Goal: Transaction & Acquisition: Download file/media

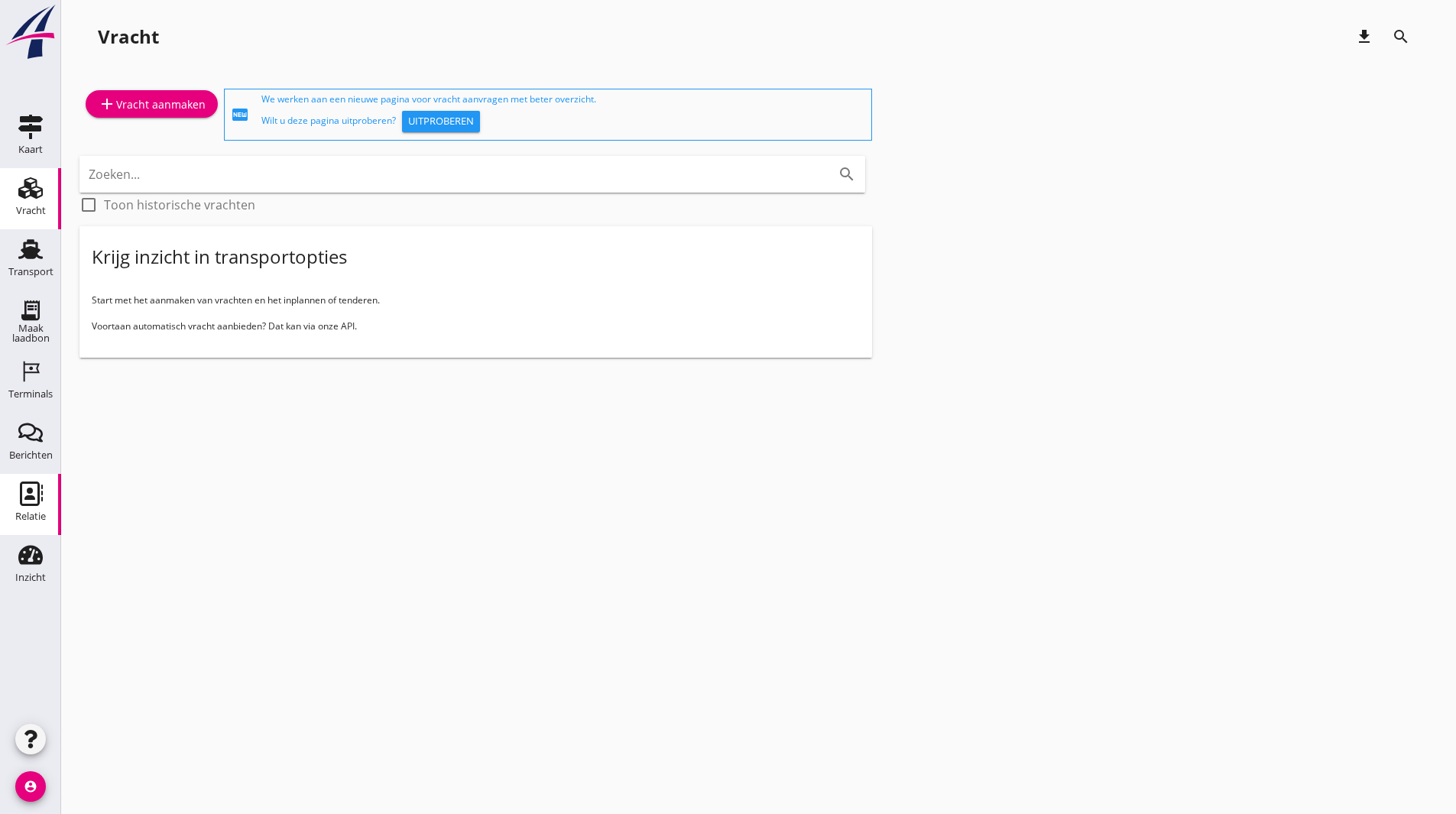
click at [31, 491] on use at bounding box center [31, 493] width 23 height 24
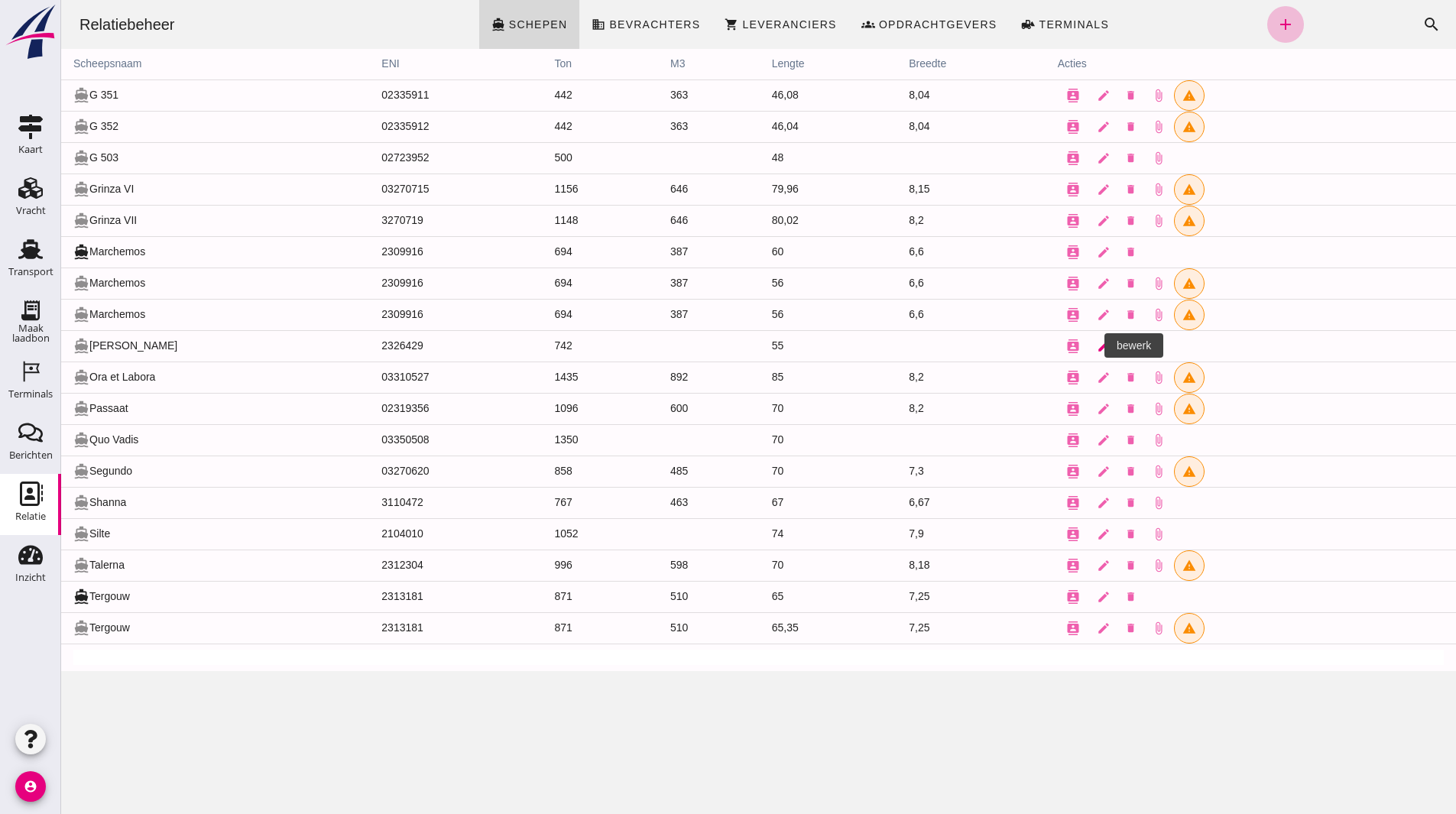
click at [1097, 349] on icon "edit" at bounding box center [1103, 345] width 13 height 13
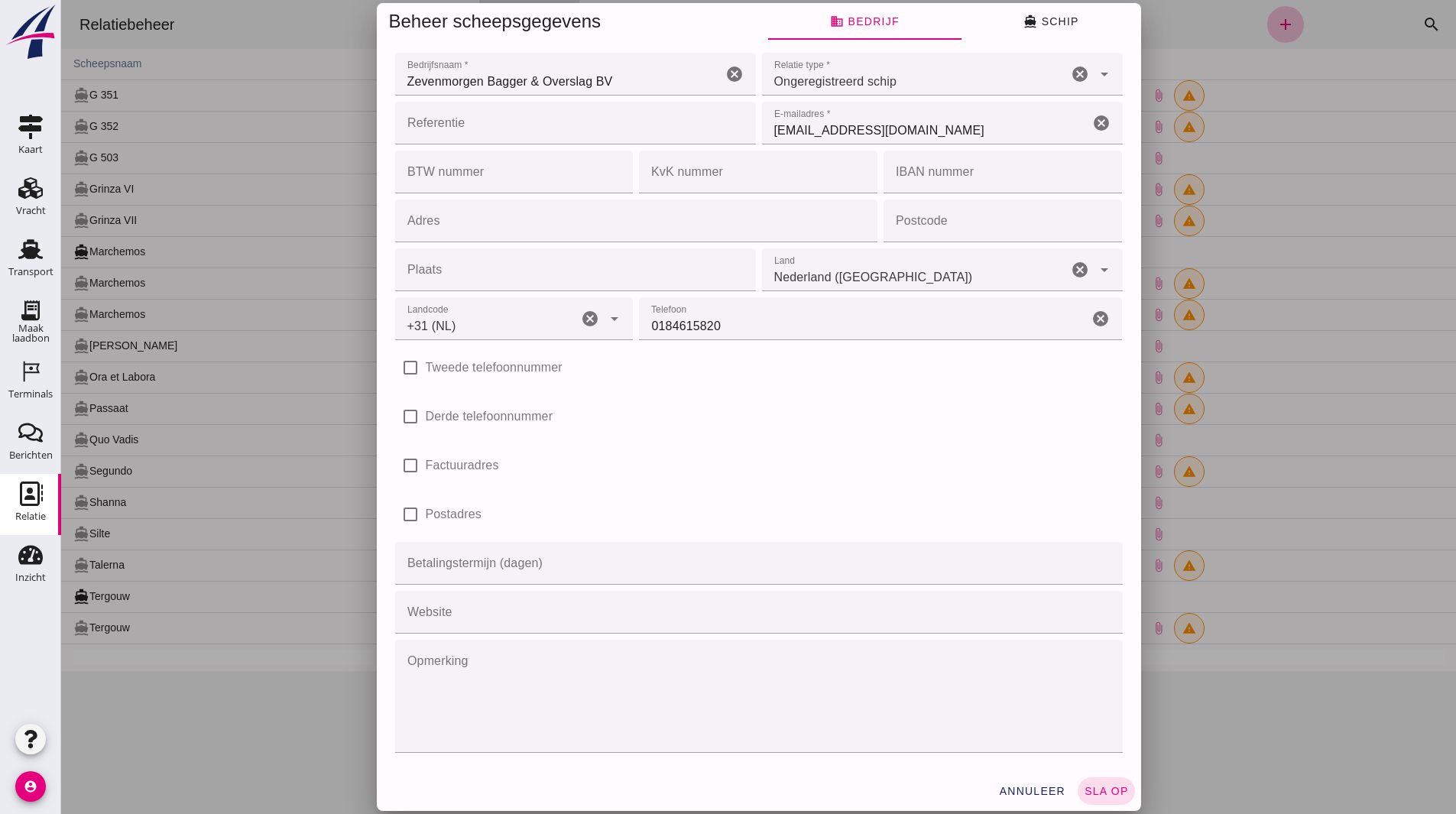
type input "+31 (NL)"
click at [1071, 31] on button "directions_boat Schip" at bounding box center [1051, 21] width 179 height 37
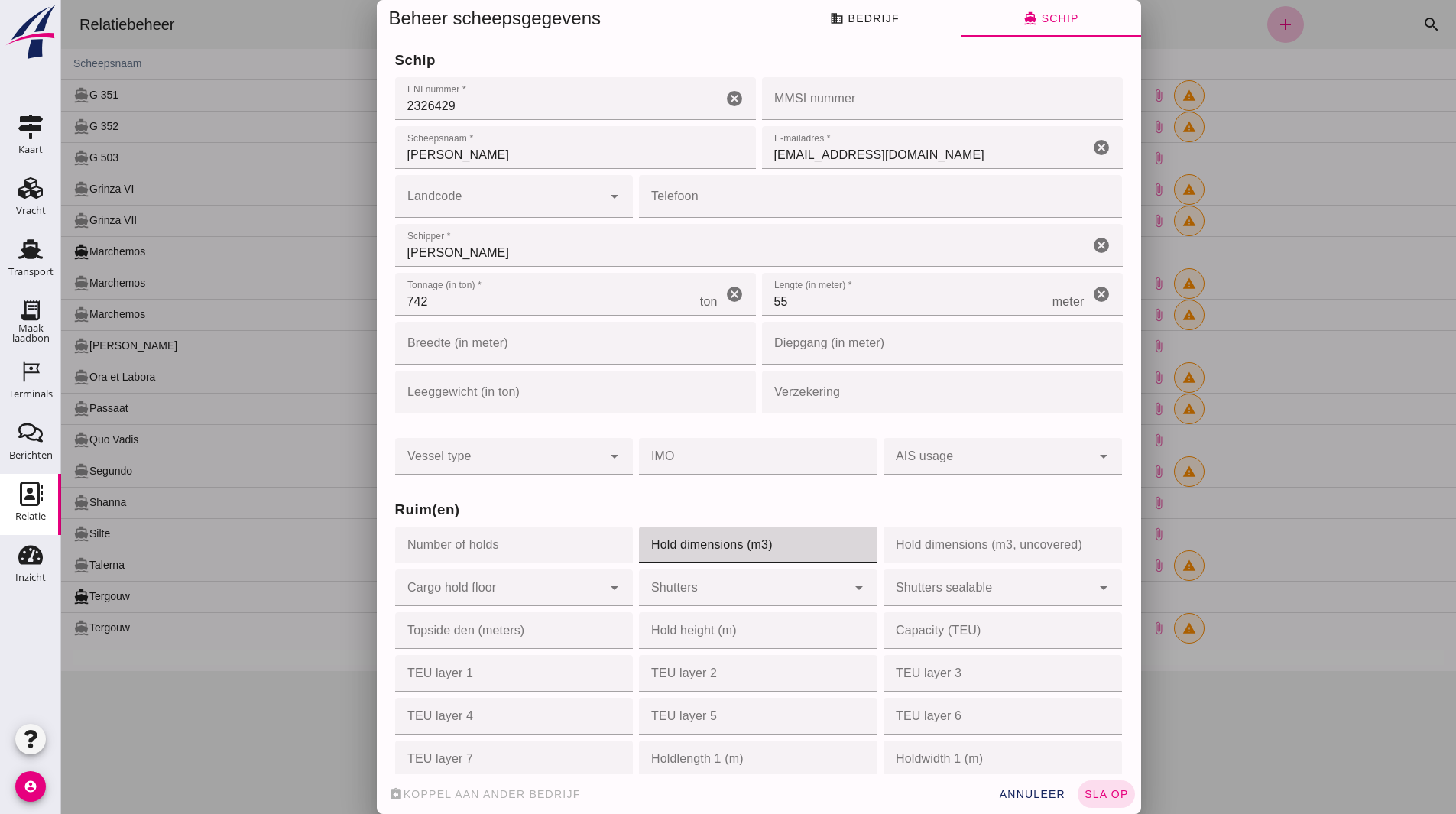
click at [699, 552] on input "Hold dimensions (m3)" at bounding box center [753, 544] width 229 height 37
type input "442"
click at [699, 513] on h3 "Ruim(en)" at bounding box center [758, 509] width 728 height 21
click at [455, 354] on input "Breedte (in meter)" at bounding box center [552, 343] width 315 height 42
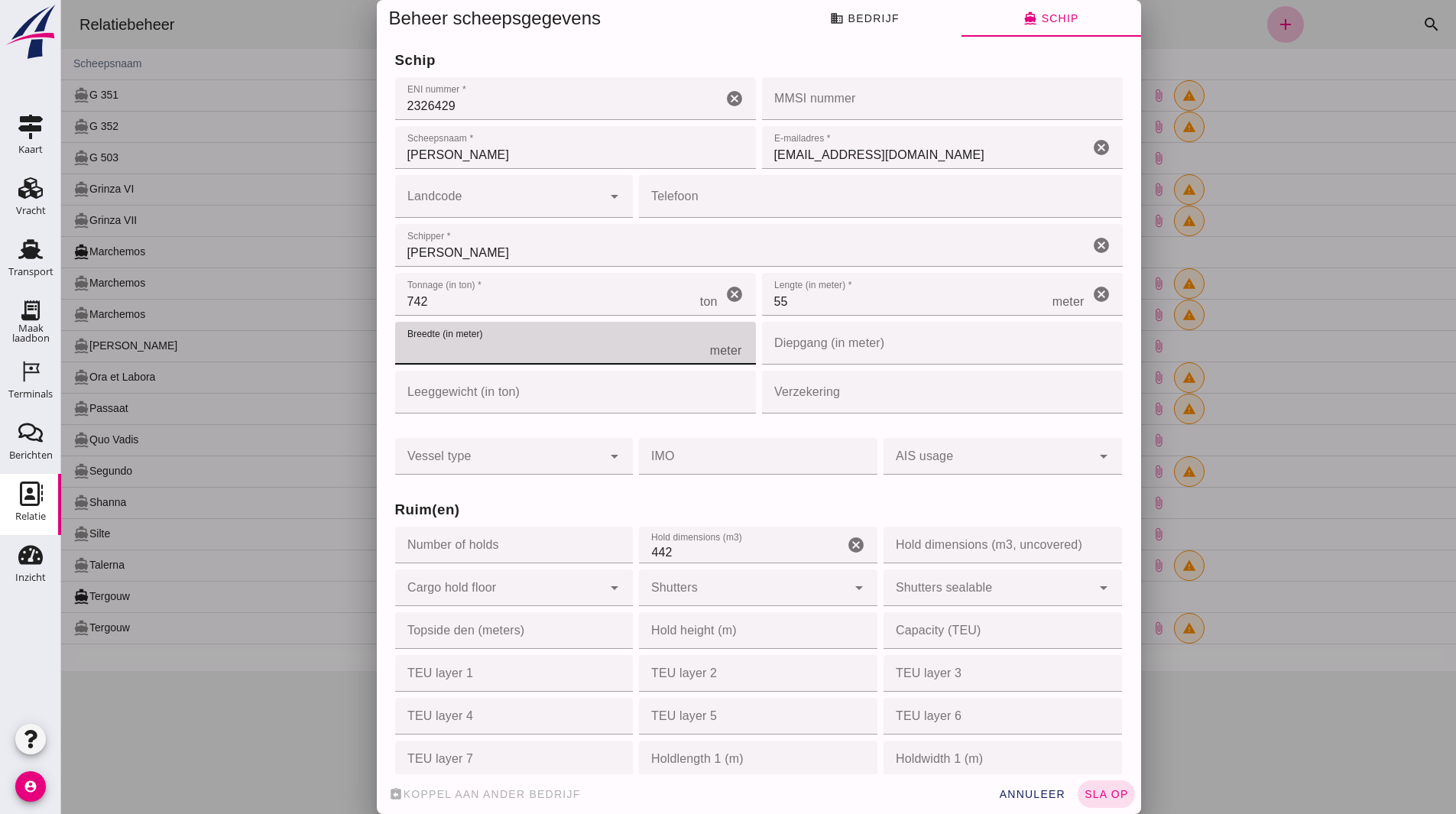
type input "8"
type input "8.25"
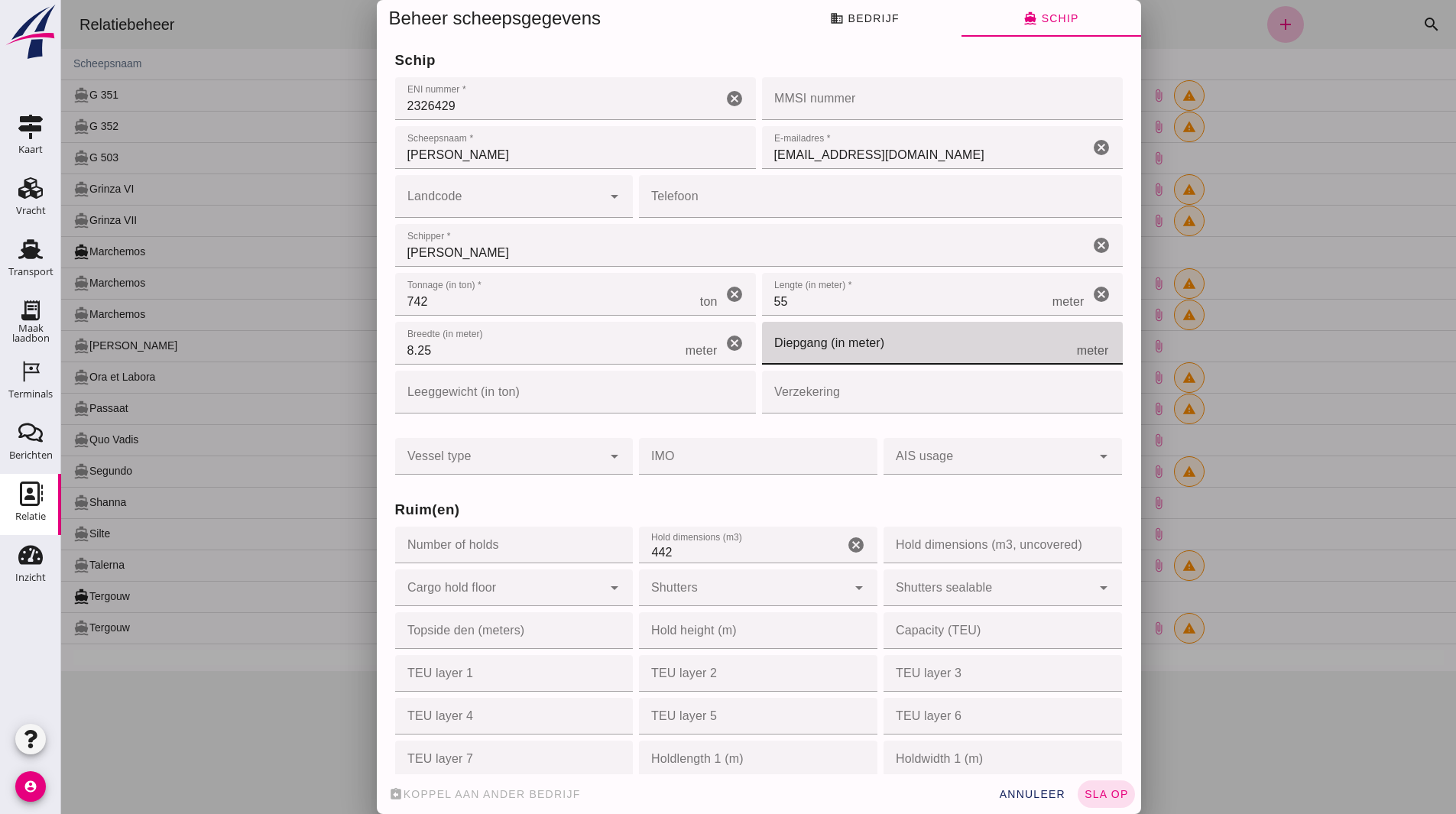
click at [807, 349] on input "Diepgang (in meter)" at bounding box center [920, 343] width 315 height 42
click at [445, 424] on div "Vessel type Vessel type cancel arrow_drop_down IMO IMO cancel AIS usage AIS usa…" at bounding box center [758, 447] width 734 height 61
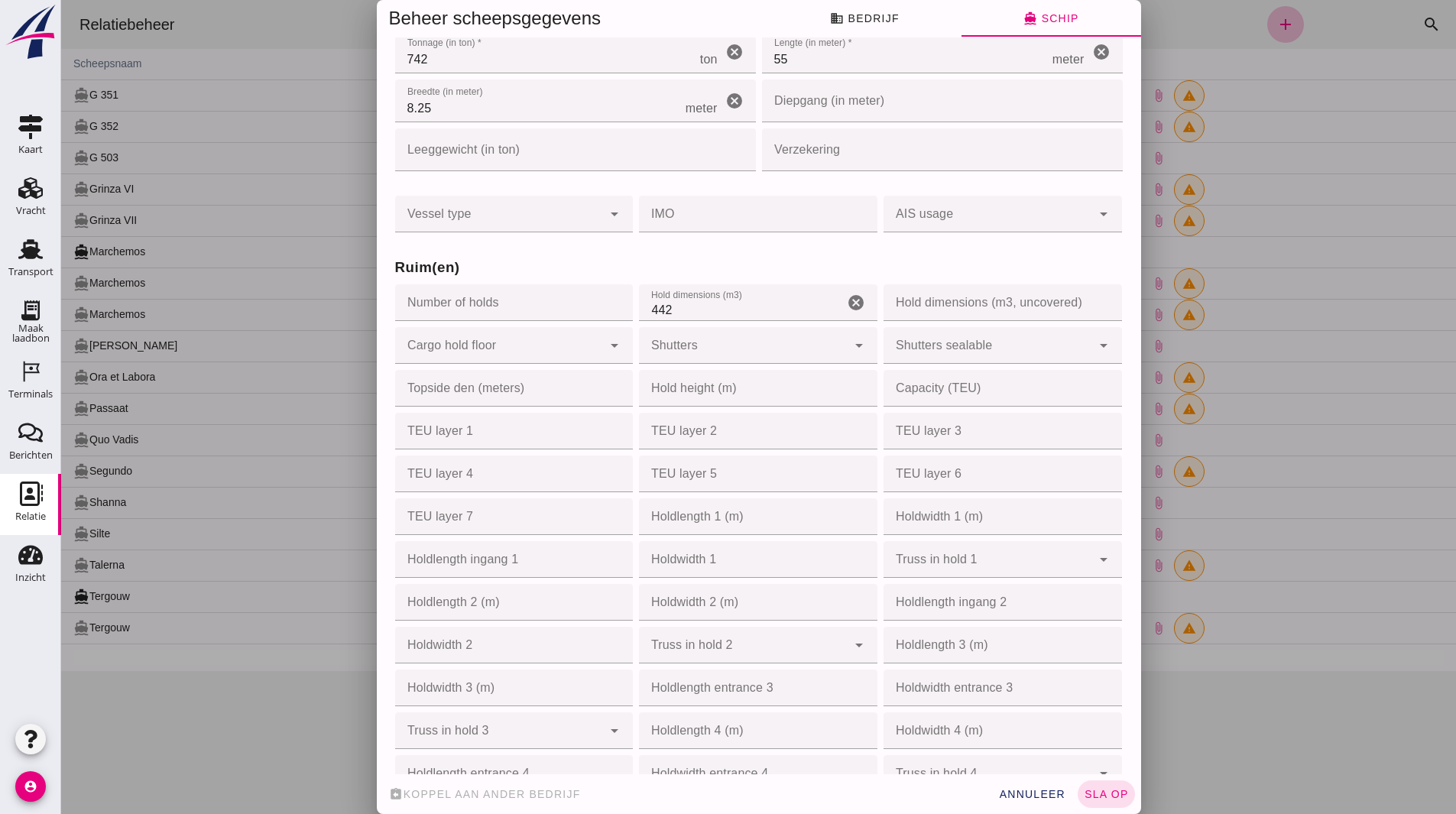
scroll to position [382, 0]
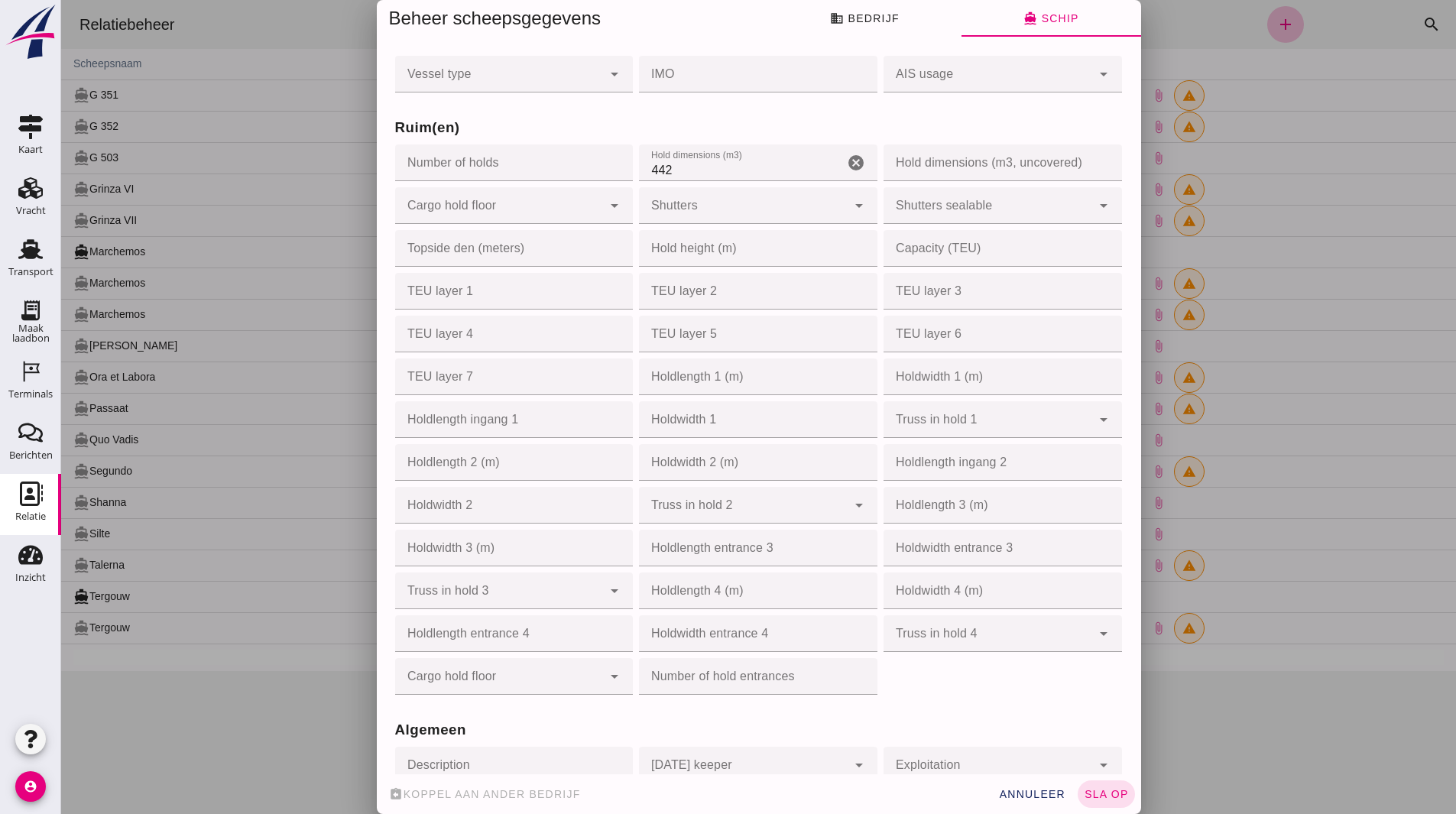
click at [1108, 795] on span "sla op" at bounding box center [1106, 794] width 45 height 13
type input "02326429"
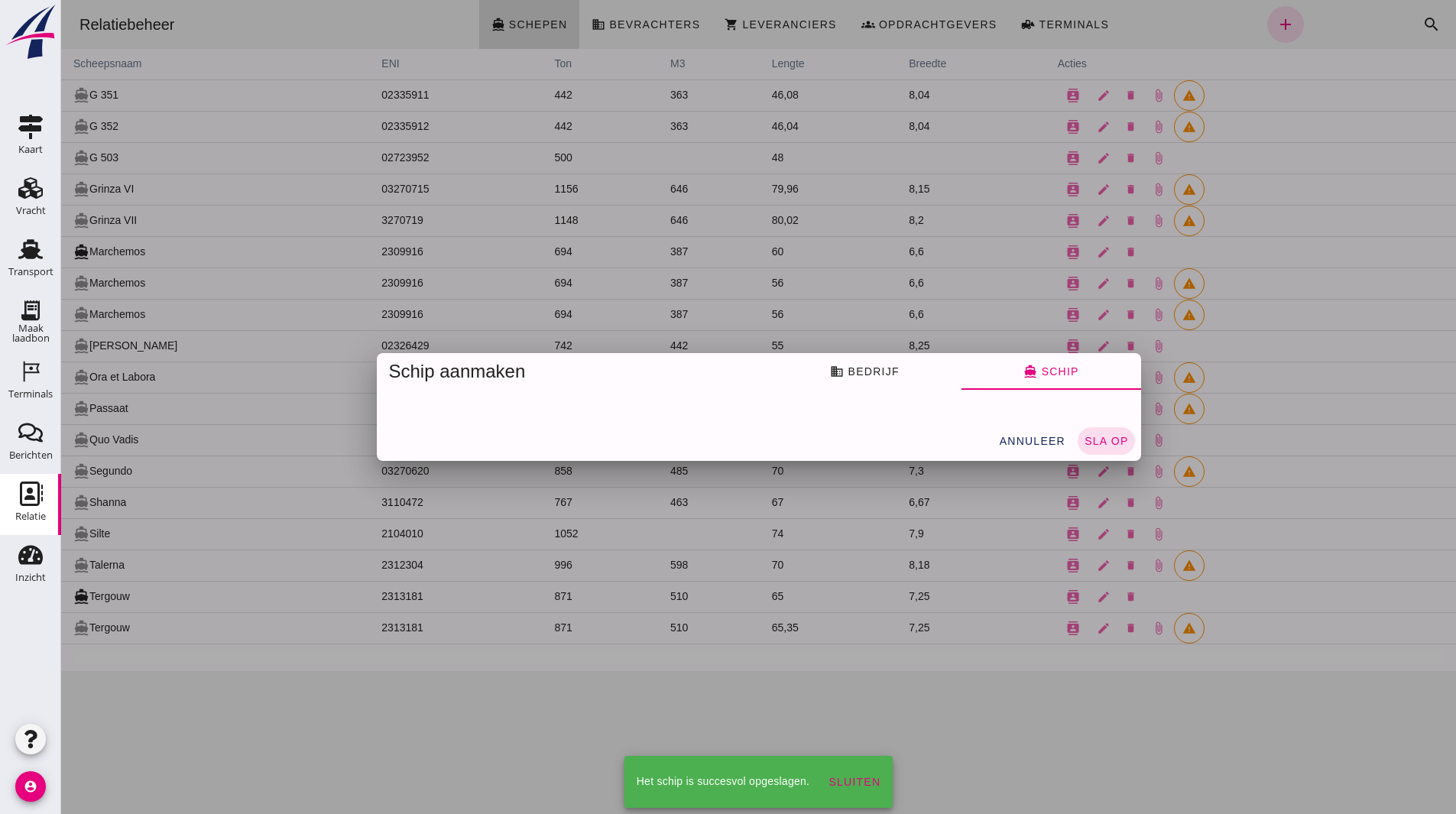
scroll to position [0, 0]
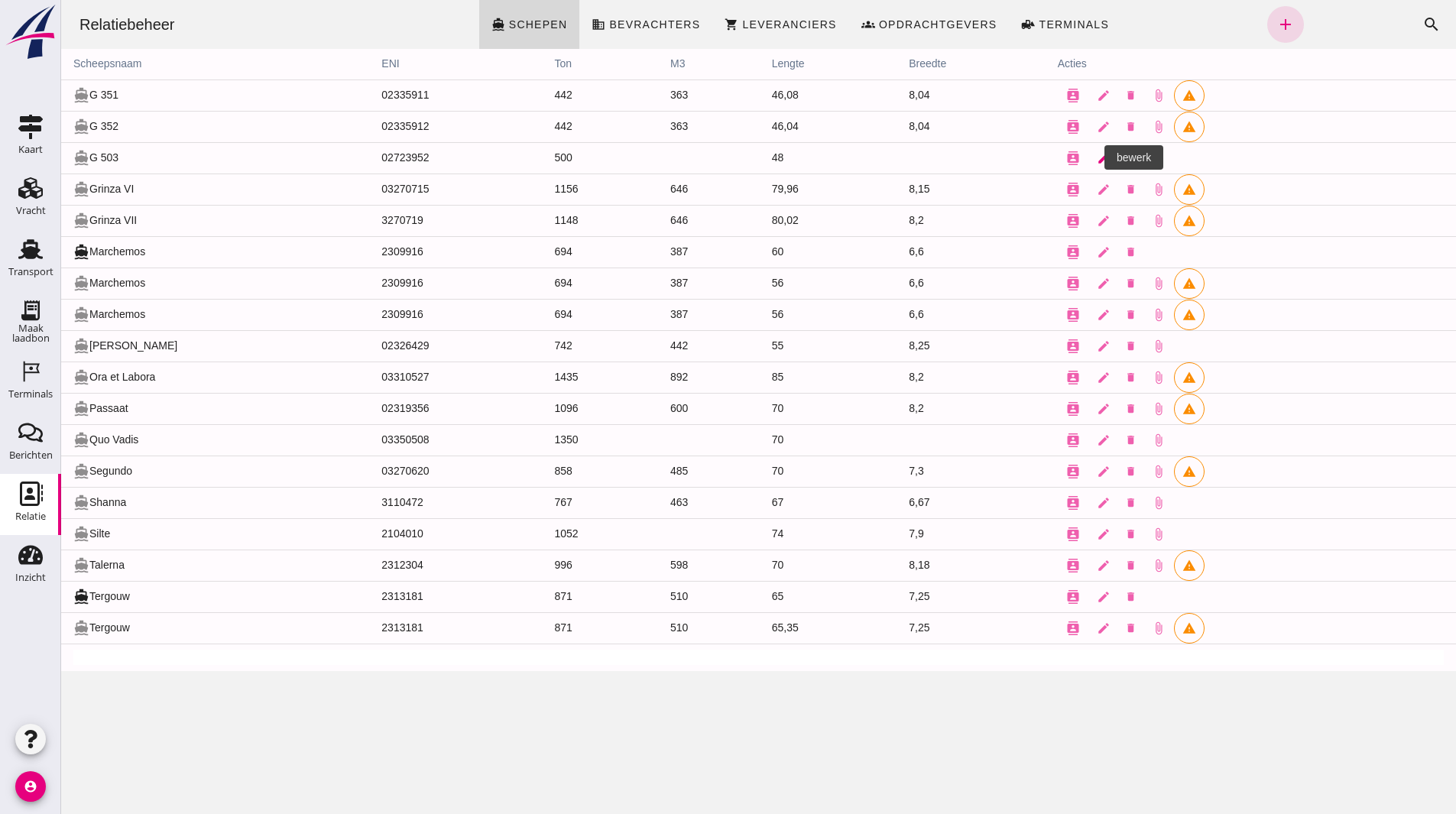
click at [1097, 161] on icon "edit" at bounding box center [1103, 157] width 13 height 13
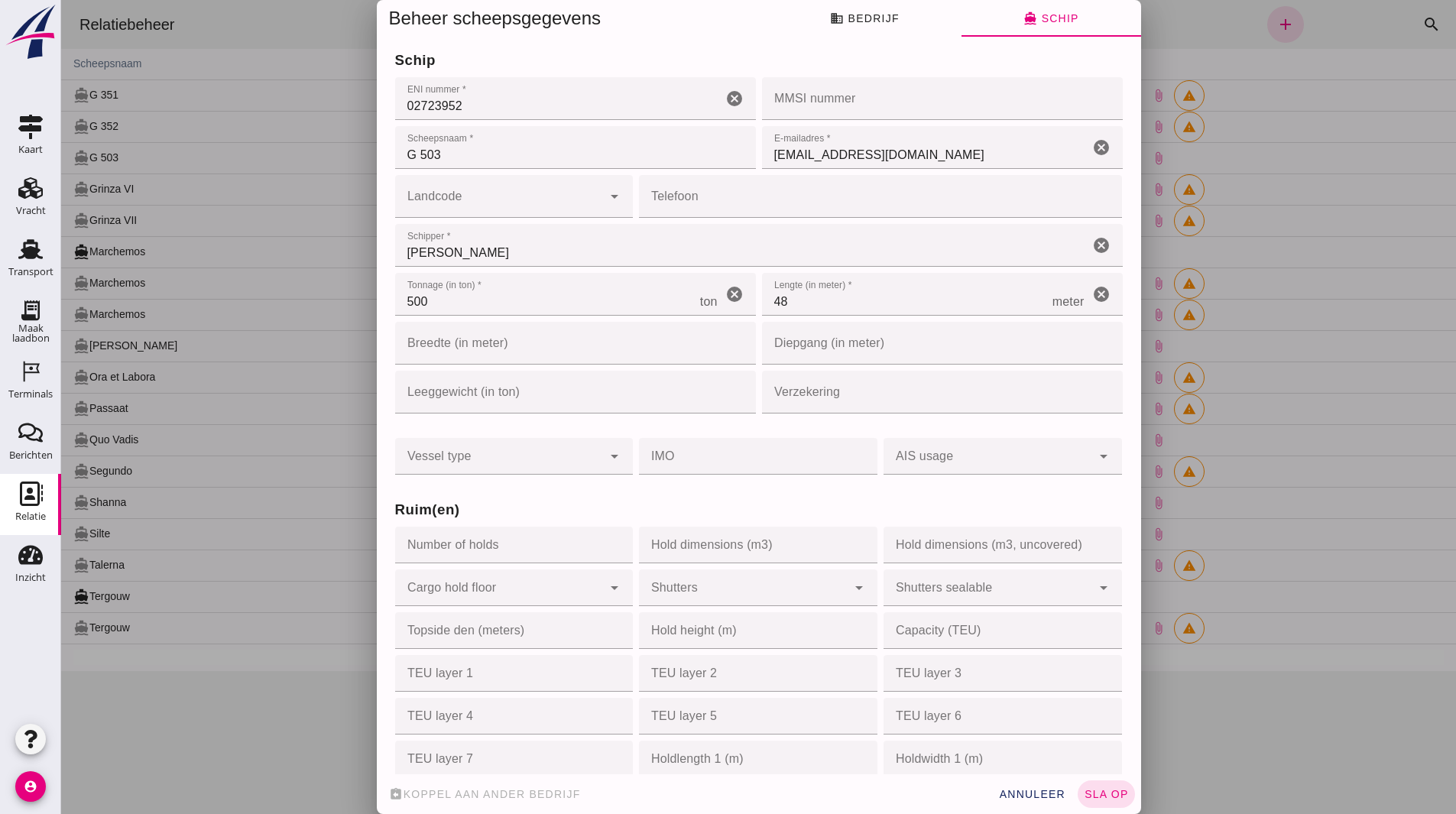
click at [633, 348] on input "Breedte (in meter)" at bounding box center [552, 343] width 315 height 42
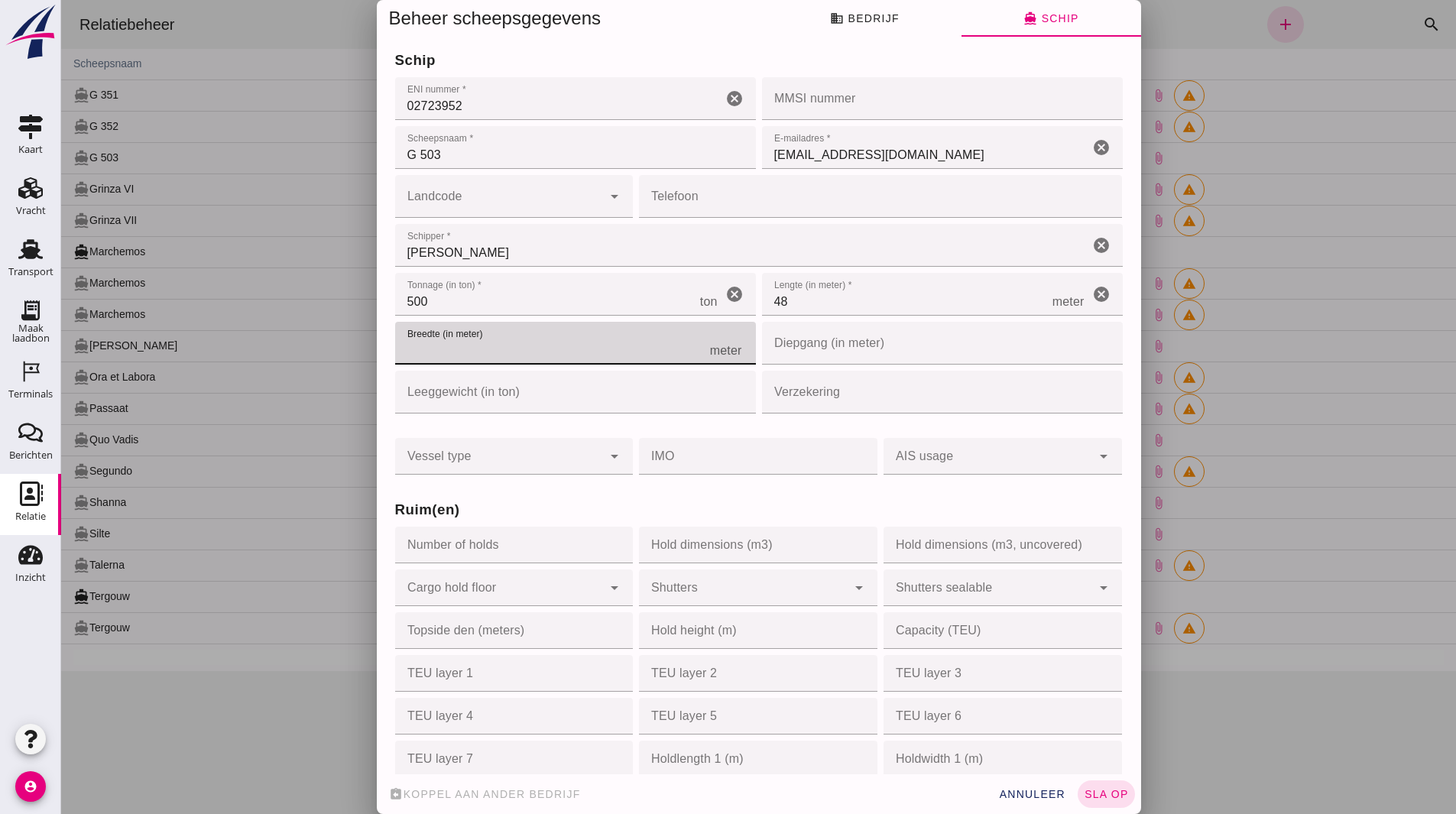
type input "9"
type input "9.2"
type input "94"
click at [724, 531] on input "Hold dimensions (m3)" at bounding box center [753, 544] width 229 height 37
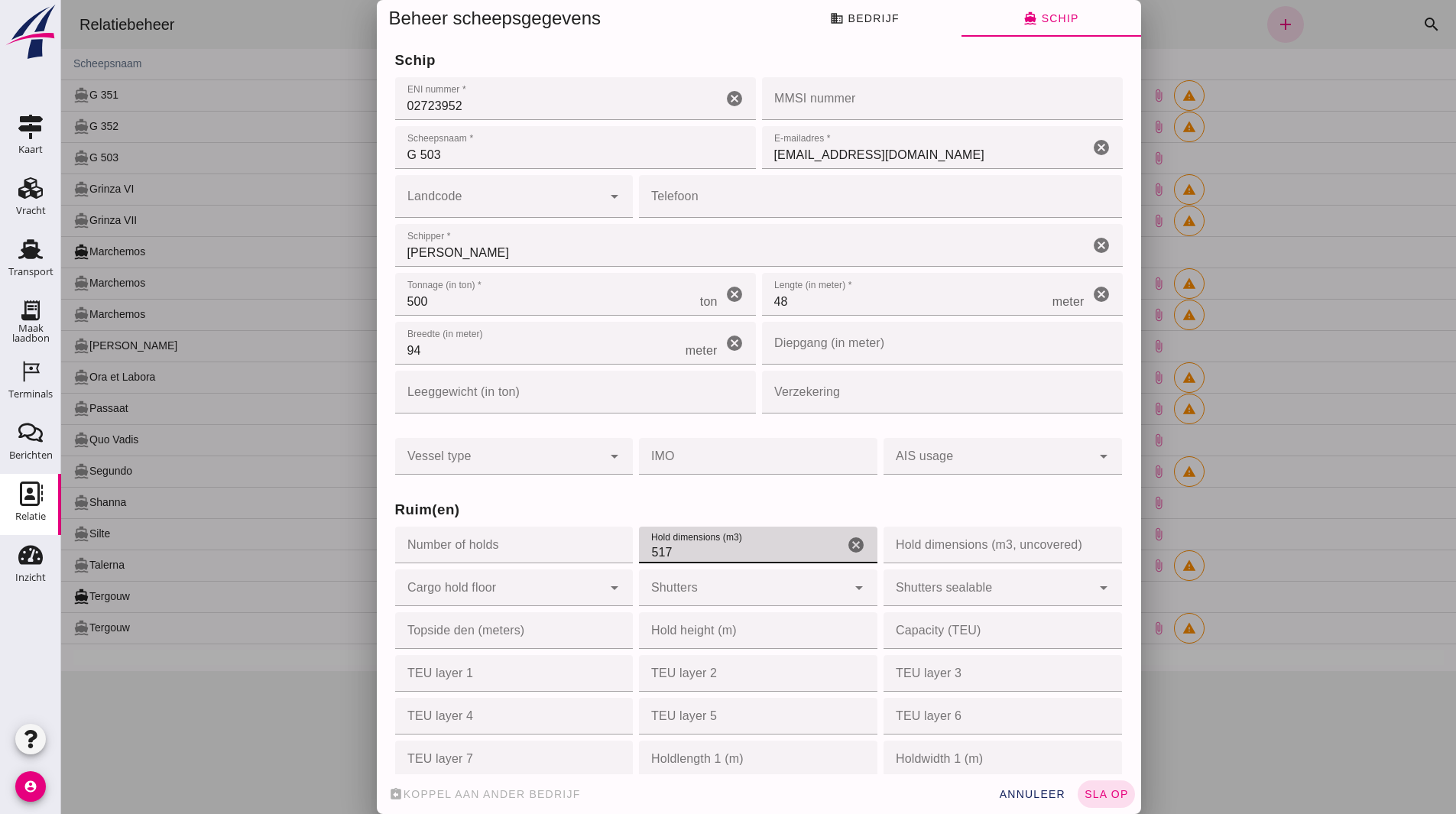
type input "517"
click at [913, 540] on input "Hold dimensions (m3, uncovered)" at bounding box center [997, 544] width 229 height 37
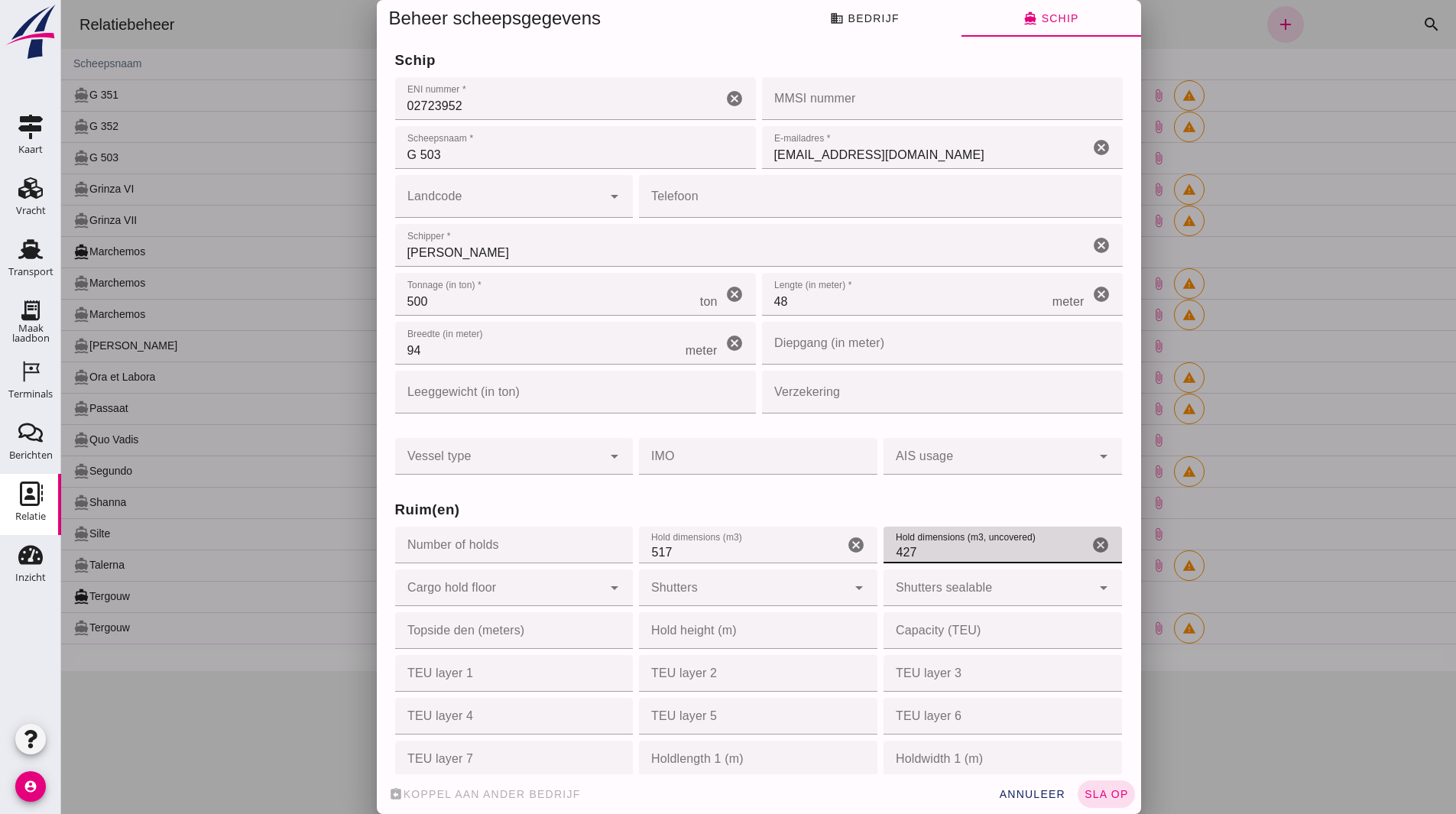
type input "427"
click at [1115, 602] on div "Bedrijfsnaam * Bedrijfsnaam * Van De Grijp cancel Relatie type * Relatie type *…" at bounding box center [758, 406] width 764 height 736
click at [872, 26] on button "business Bedrijf" at bounding box center [864, 18] width 194 height 37
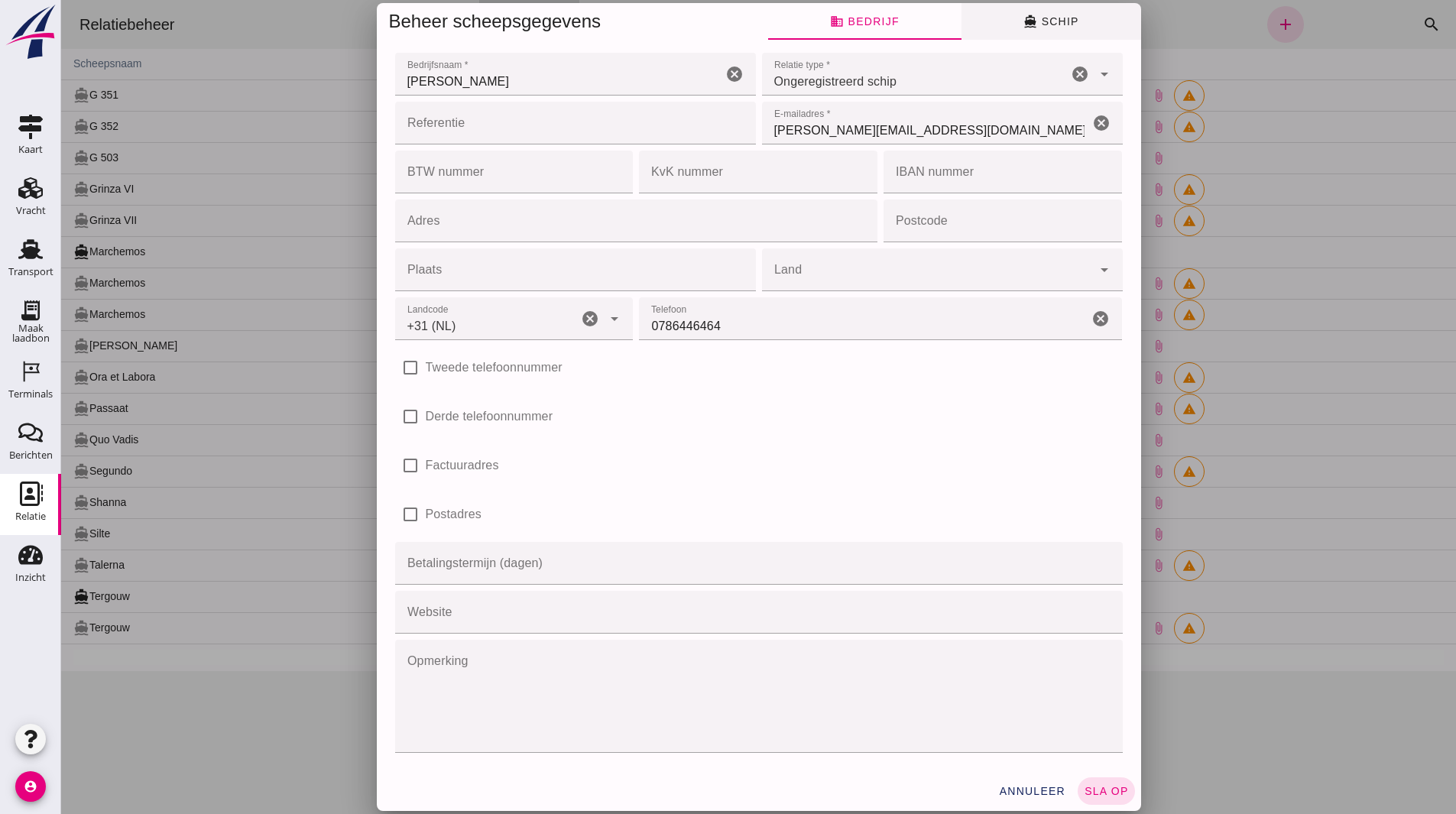
click at [1023, 25] on icon "directions_boat" at bounding box center [1030, 20] width 13 height 13
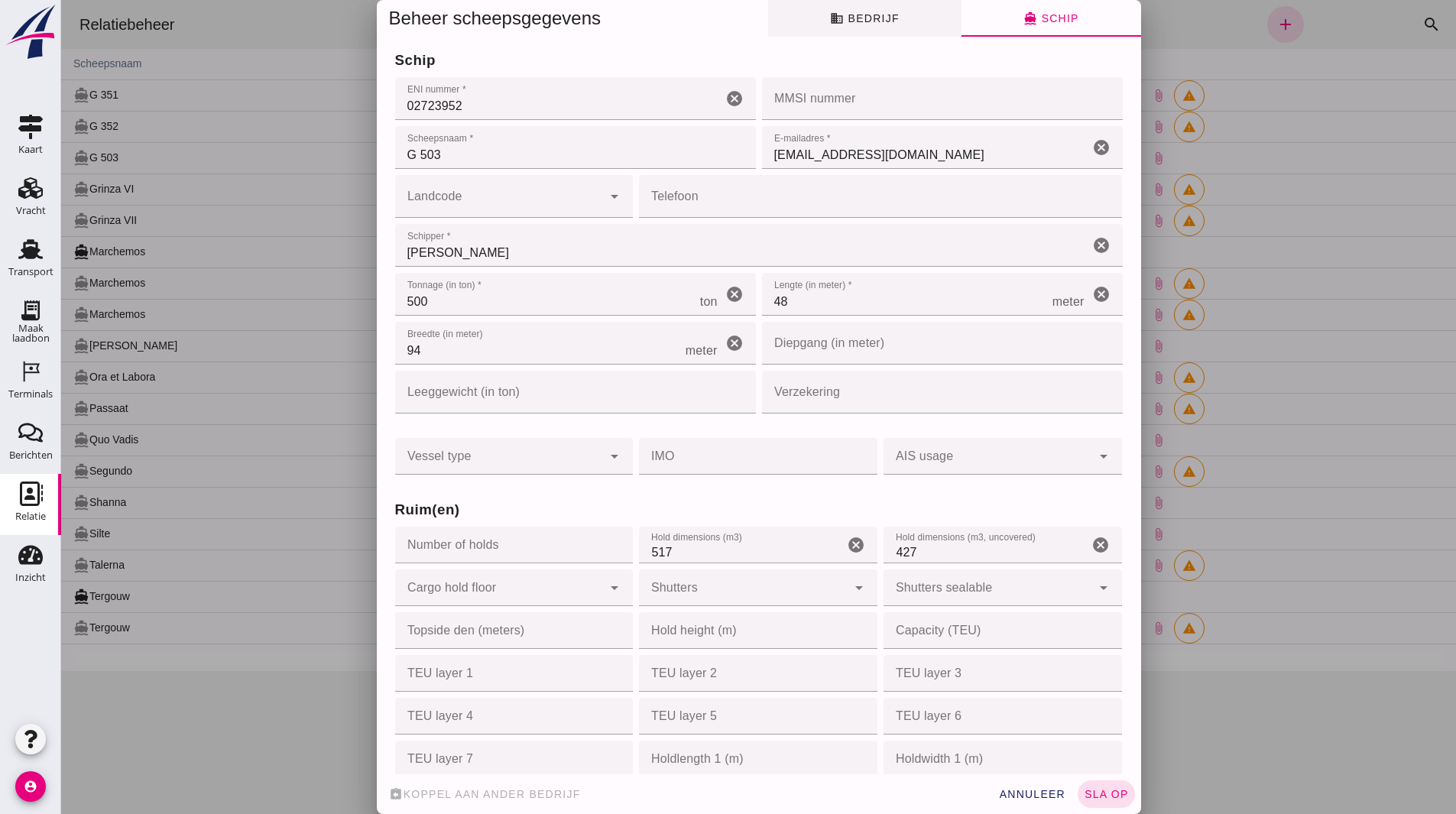
click at [870, 26] on button "business Bedrijf" at bounding box center [864, 18] width 194 height 37
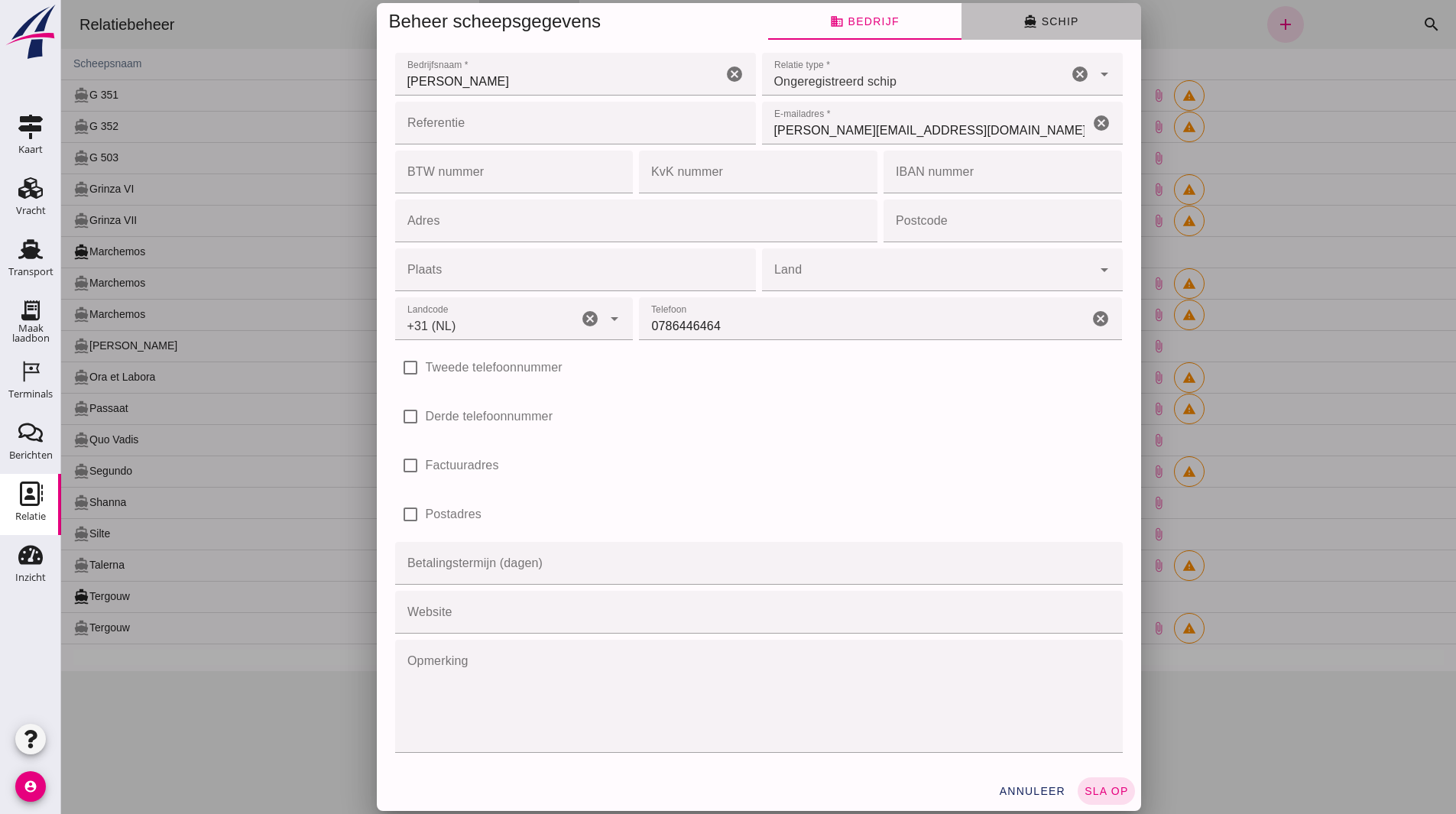
click at [1019, 34] on button "directions_boat Schip" at bounding box center [1051, 21] width 179 height 37
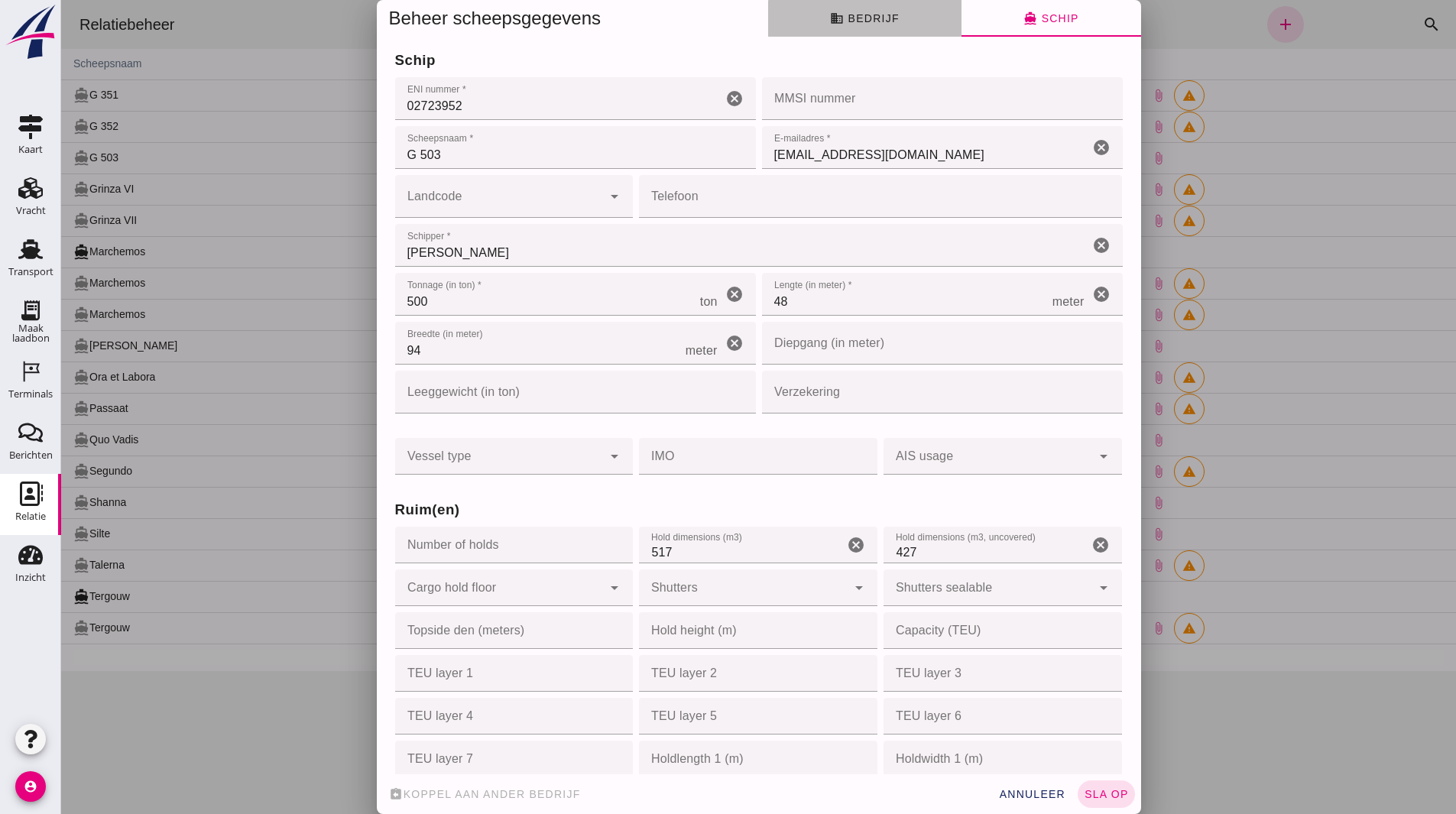
click at [895, 31] on button "business Bedrijf" at bounding box center [864, 18] width 194 height 37
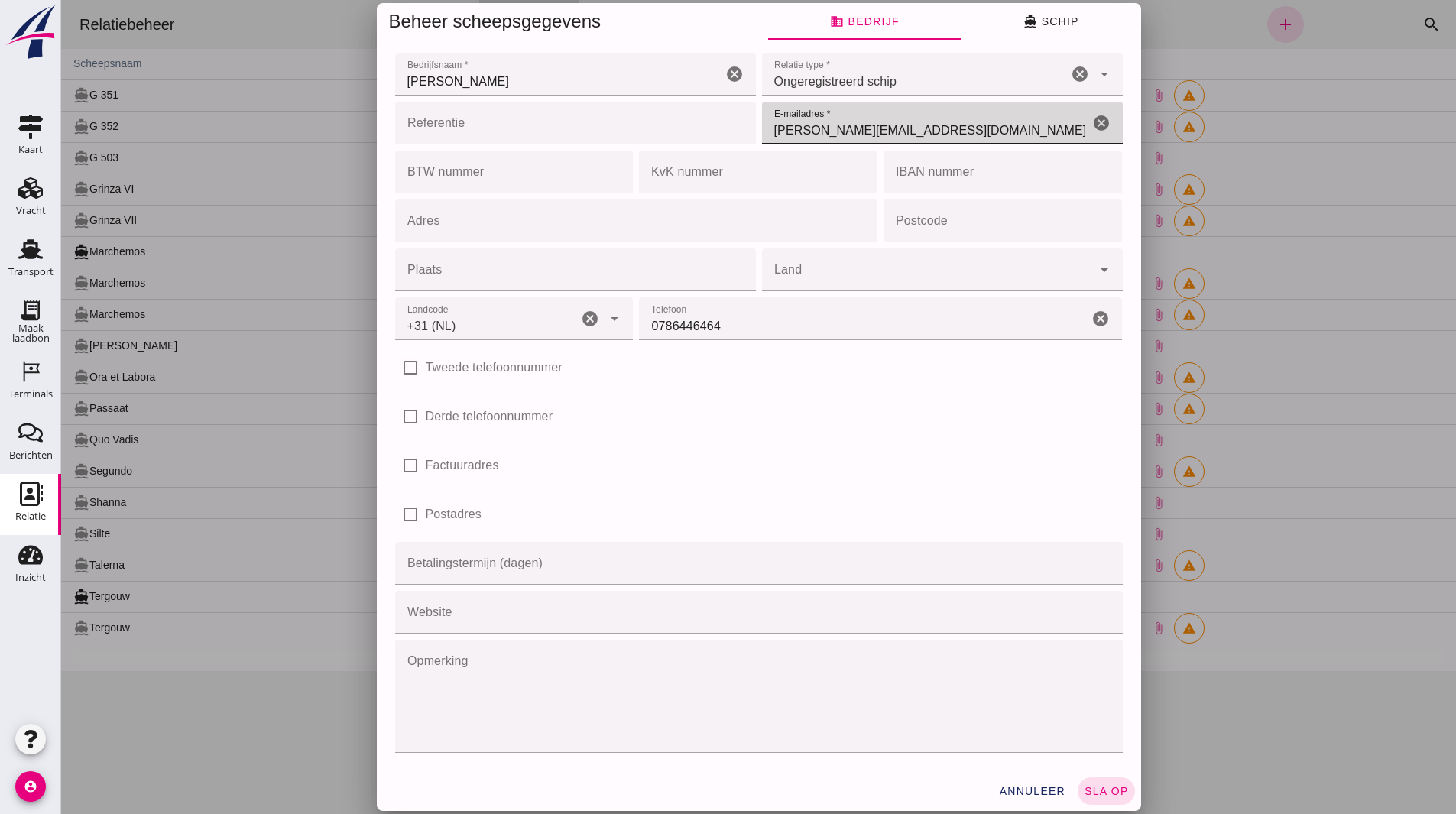
click at [942, 131] on input "[PERSON_NAME][EMAIL_ADDRESS][DOMAIN_NAME]" at bounding box center [926, 123] width 327 height 42
click at [1059, 13] on button "directions_boat Schip" at bounding box center [1051, 21] width 179 height 37
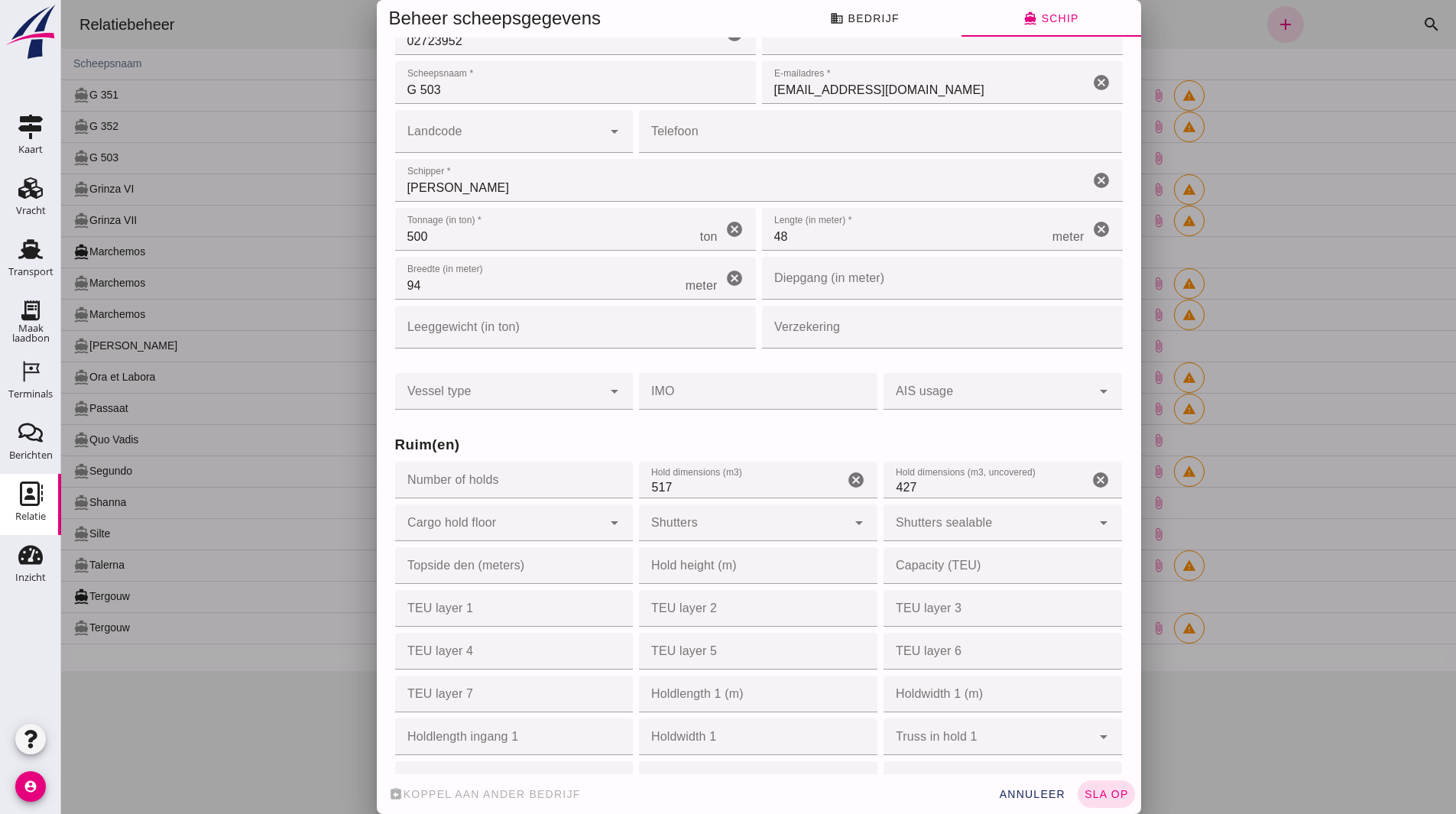
scroll to position [153, 0]
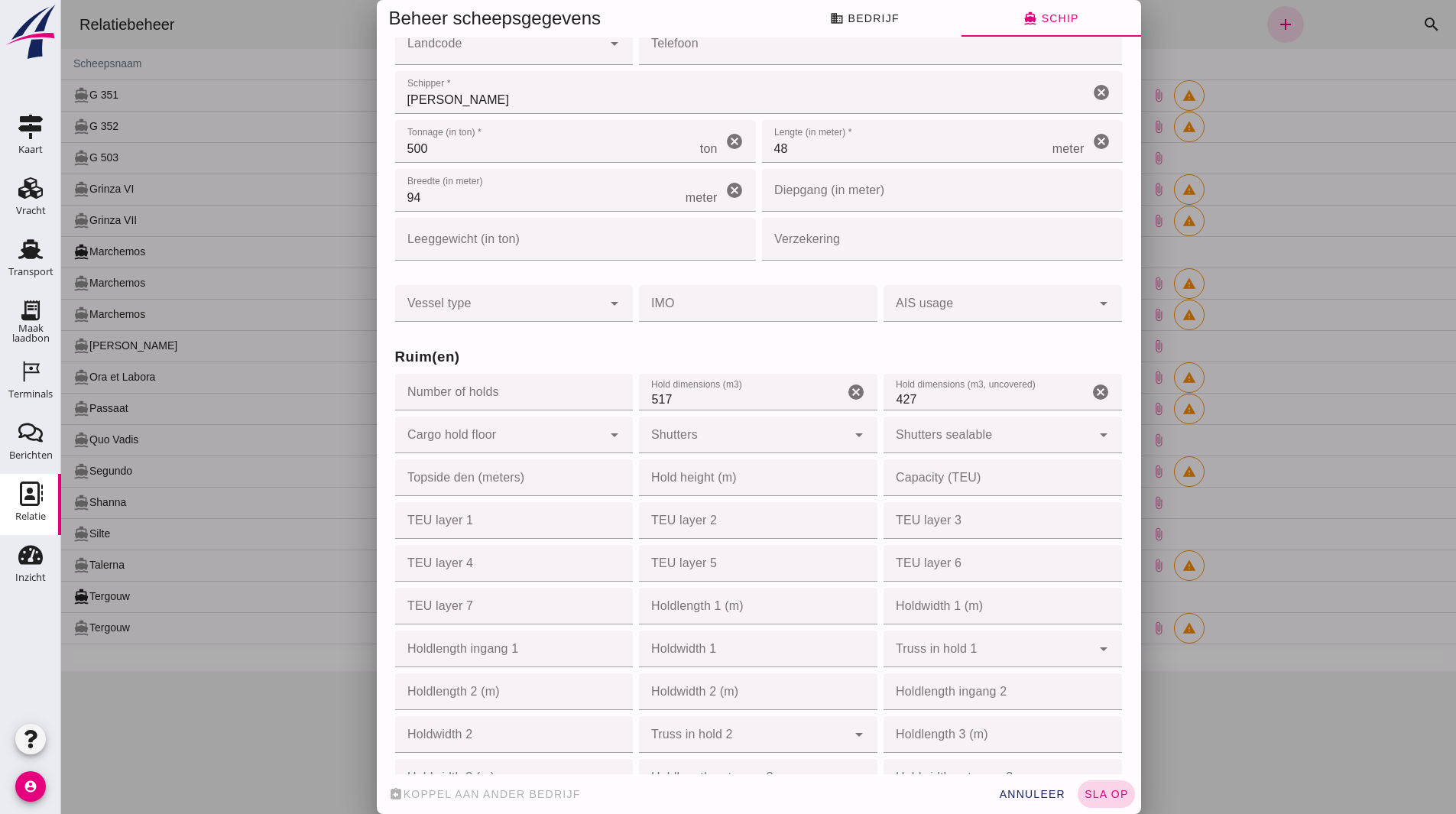
click at [1088, 792] on span "sla op" at bounding box center [1106, 794] width 45 height 13
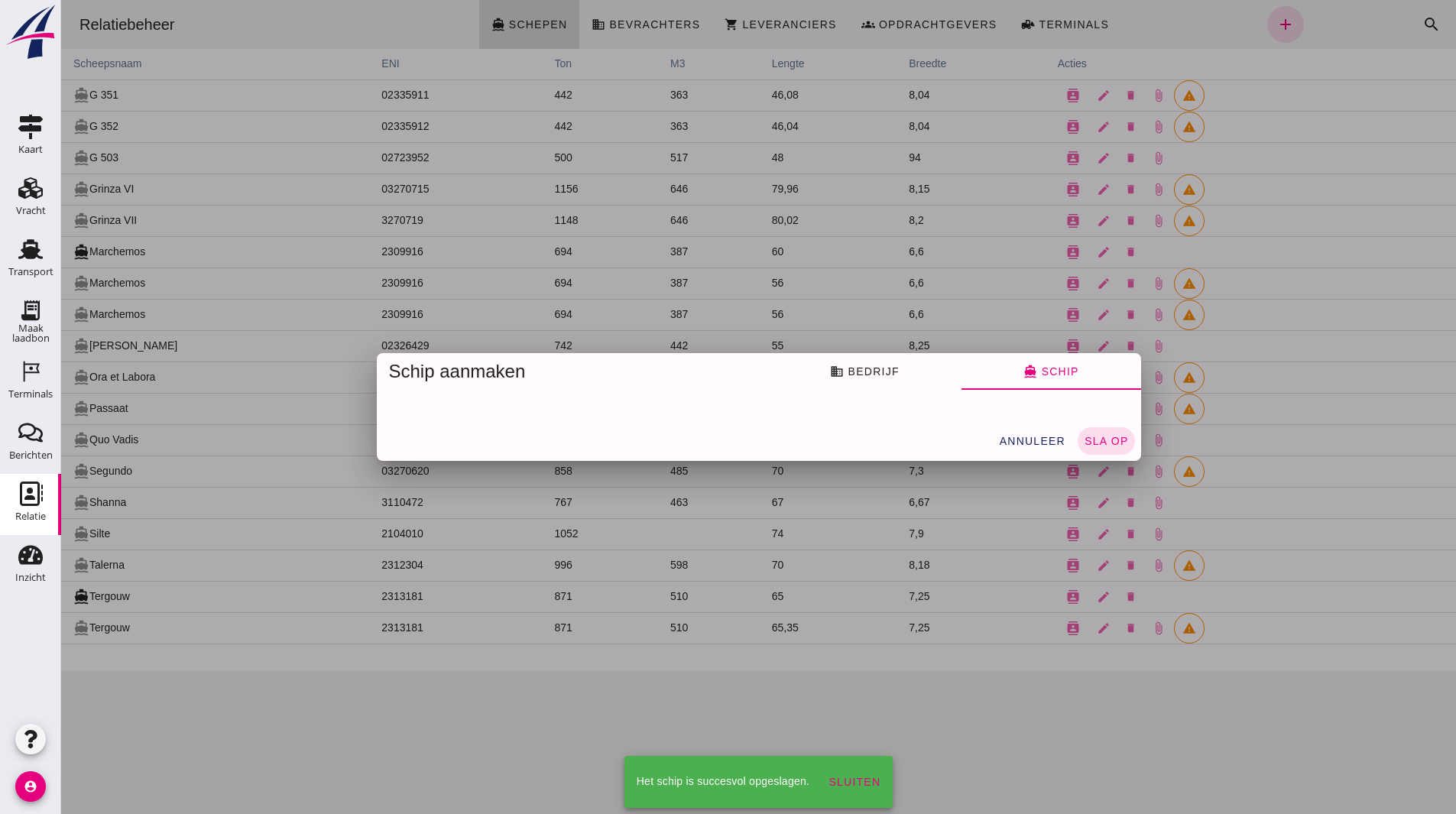
scroll to position [0, 0]
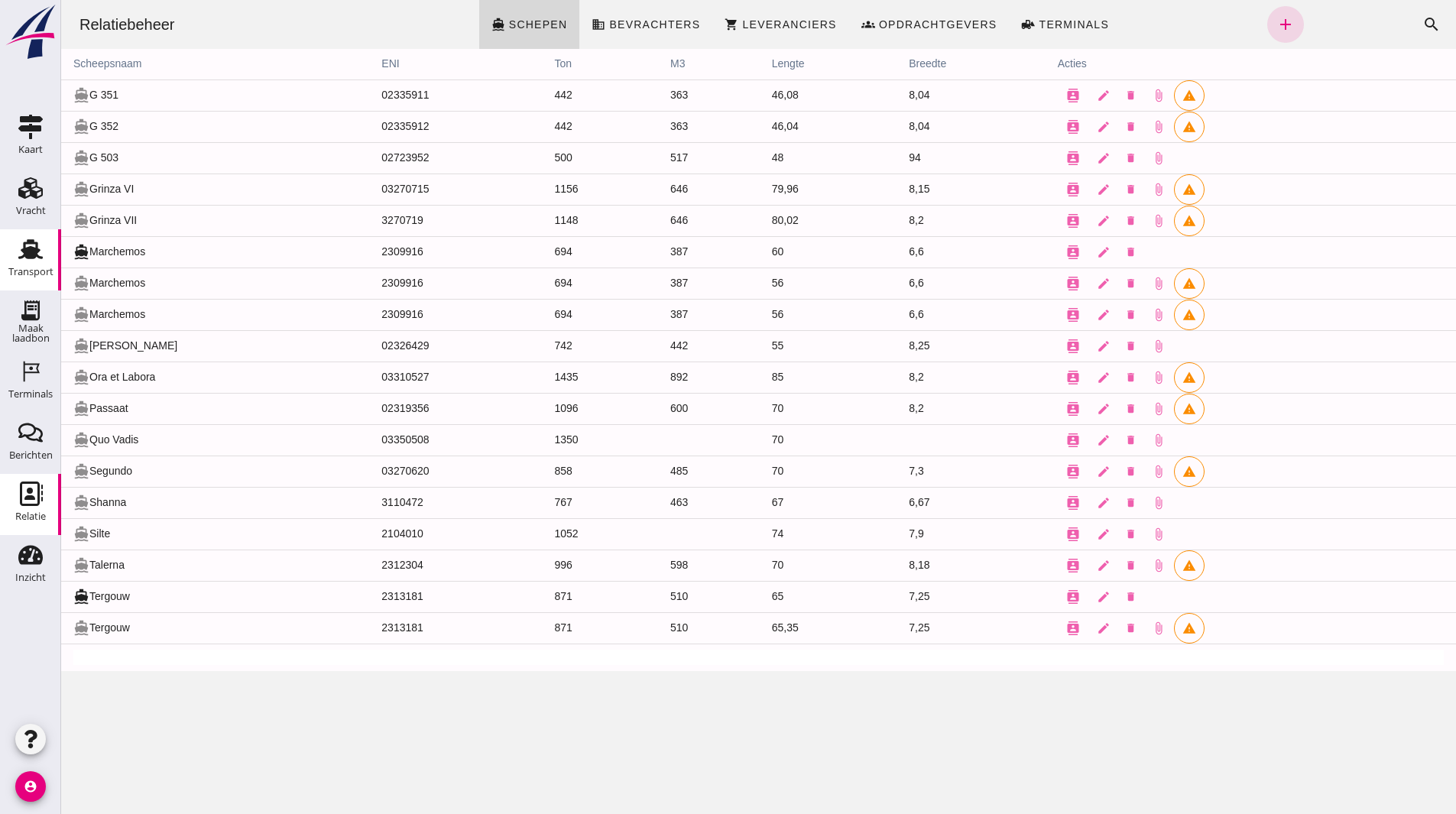
click at [35, 248] on use at bounding box center [30, 249] width 24 height 20
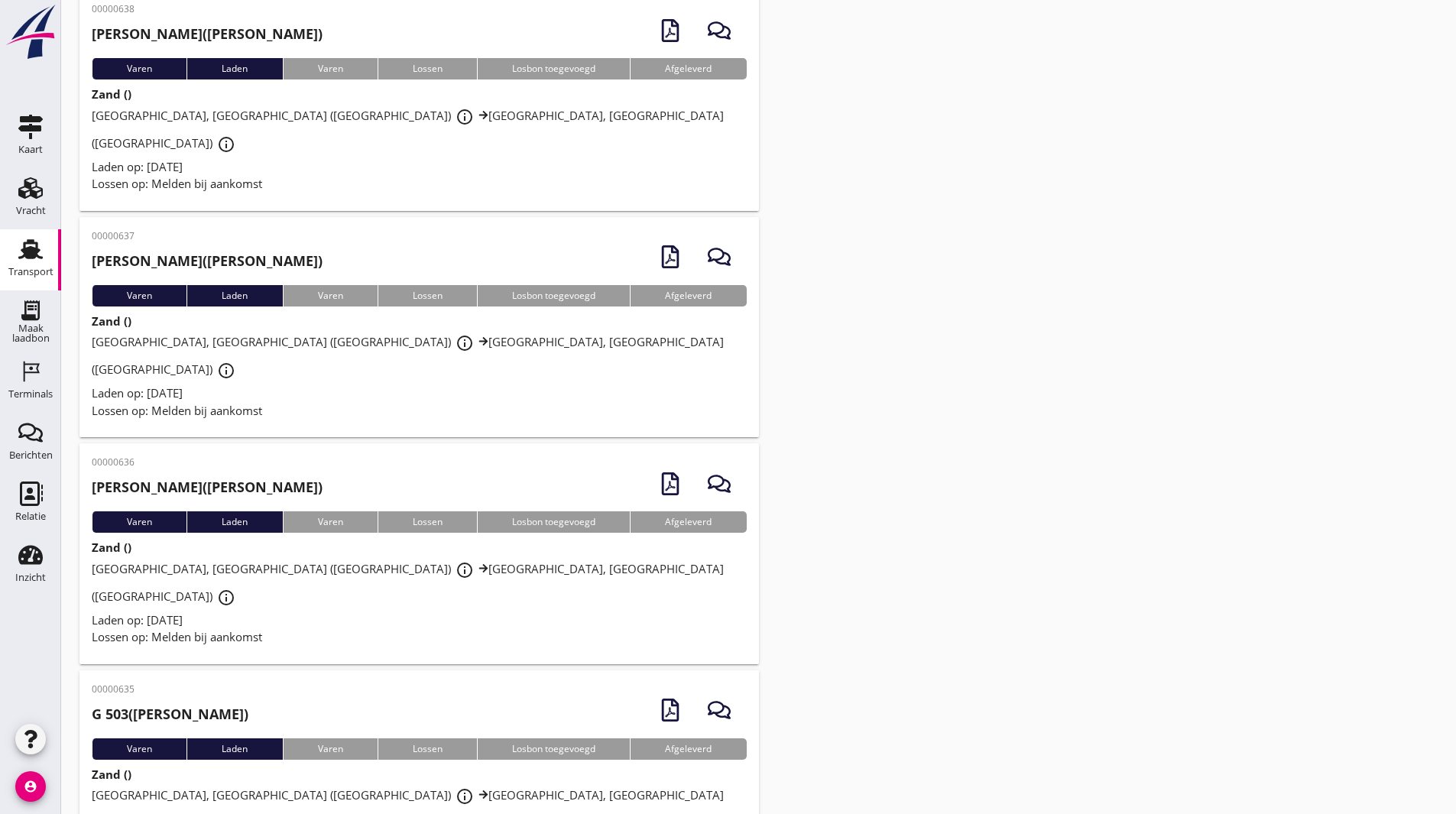
scroll to position [459, 0]
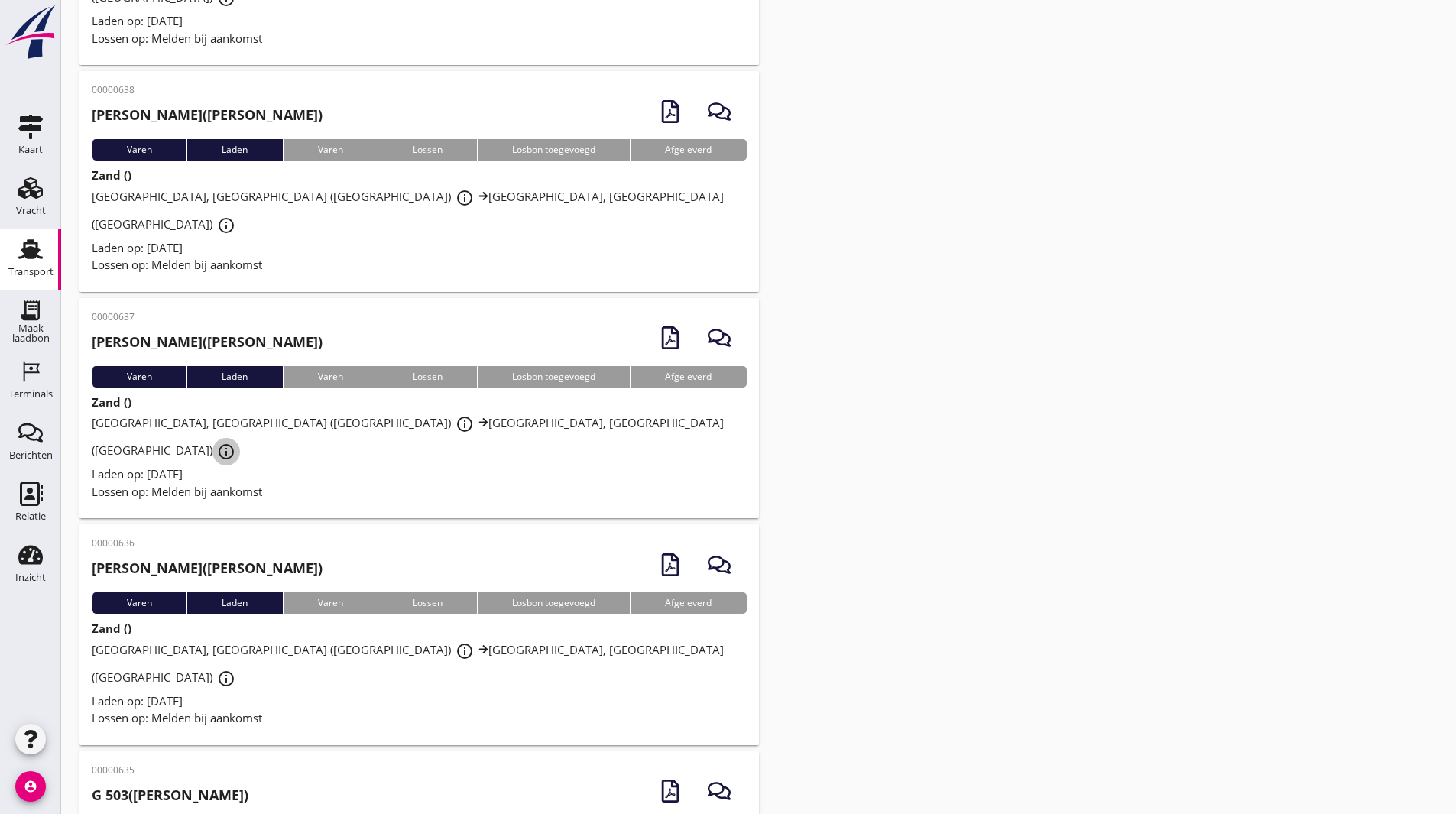
click at [235, 442] on icon "info_outline" at bounding box center [226, 451] width 18 height 18
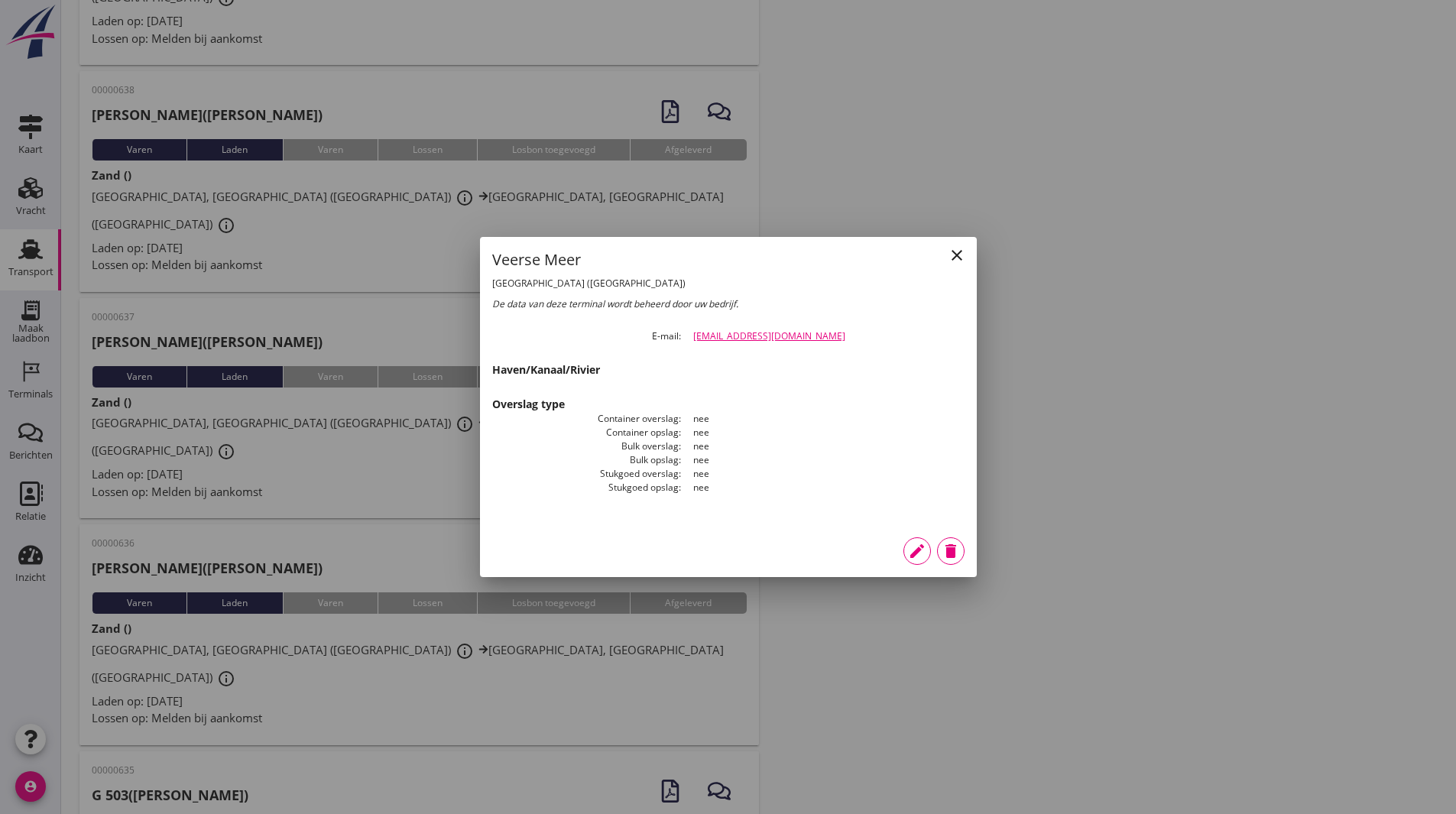
click at [468, 384] on div at bounding box center [728, 407] width 1456 height 814
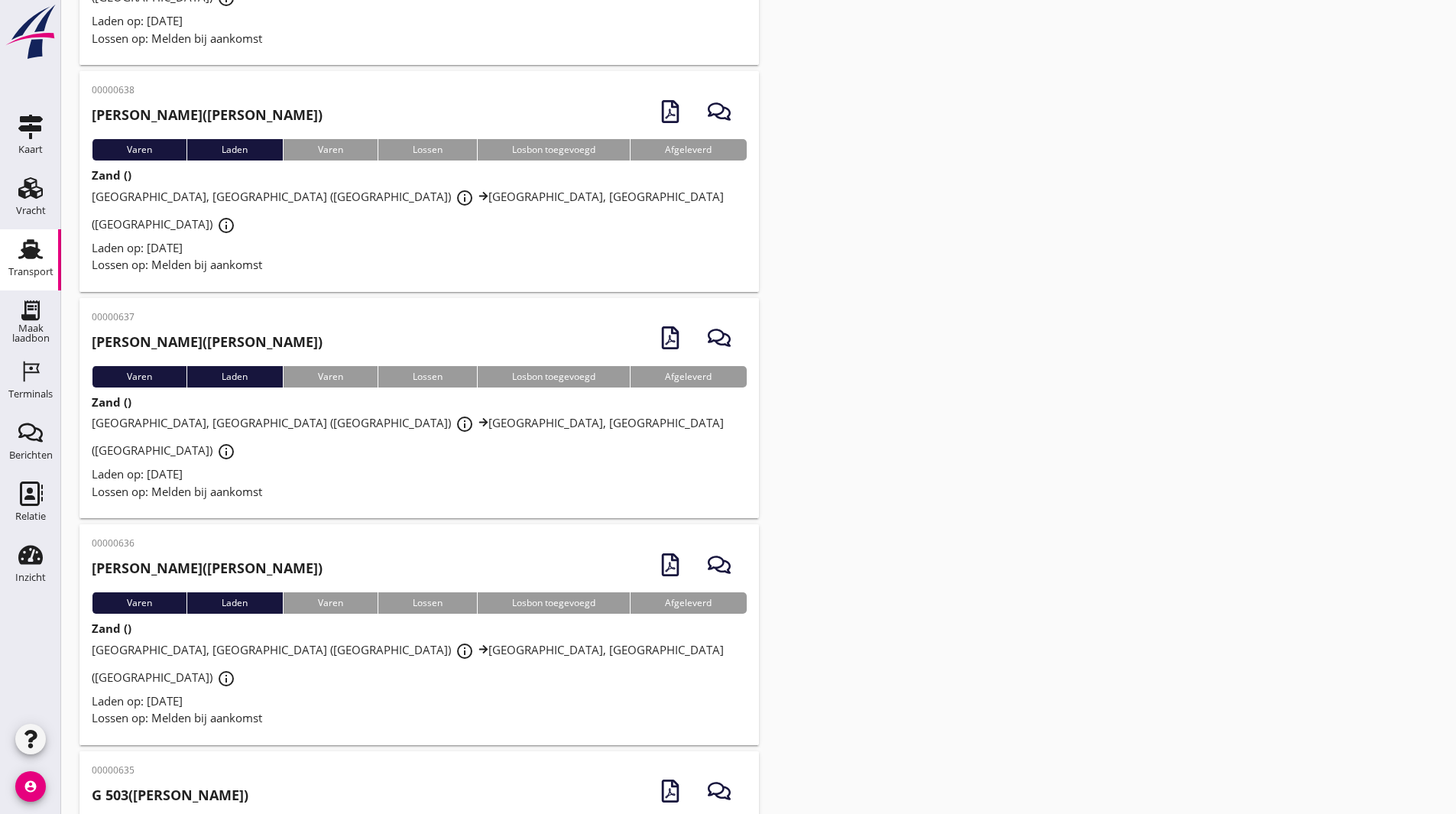
click at [460, 411] on div "[GEOGRAPHIC_DATA], [GEOGRAPHIC_DATA] (nl) info_outline [GEOGRAPHIC_DATA], [GEOG…" at bounding box center [419, 438] width 655 height 55
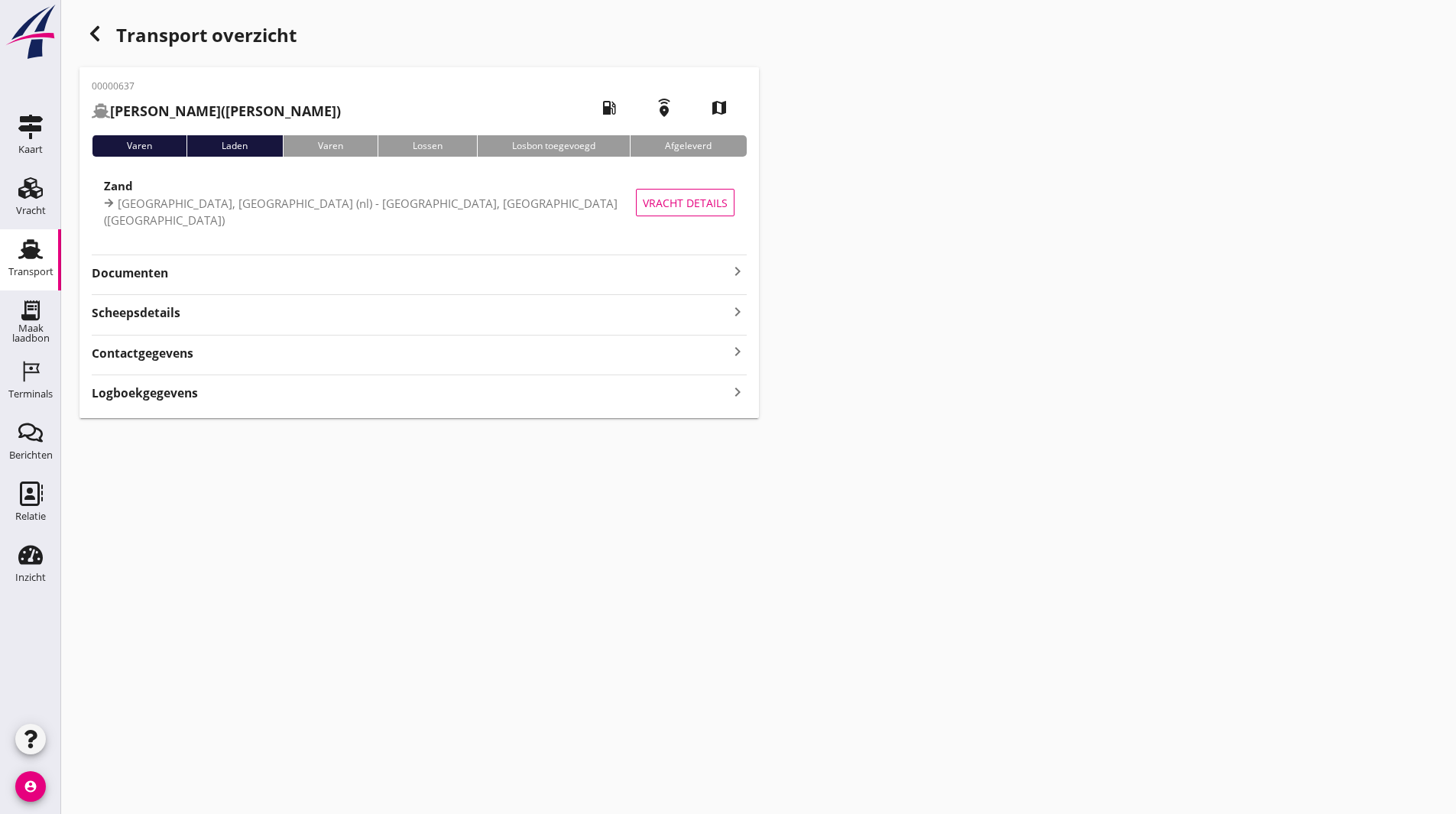
click at [166, 285] on div "00000637 Optimist Jr ([PERSON_NAME][GEOGRAPHIC_DATA]) local_gas_station emergen…" at bounding box center [419, 242] width 680 height 351
click at [167, 282] on strong "Documenten" at bounding box center [410, 273] width 636 height 17
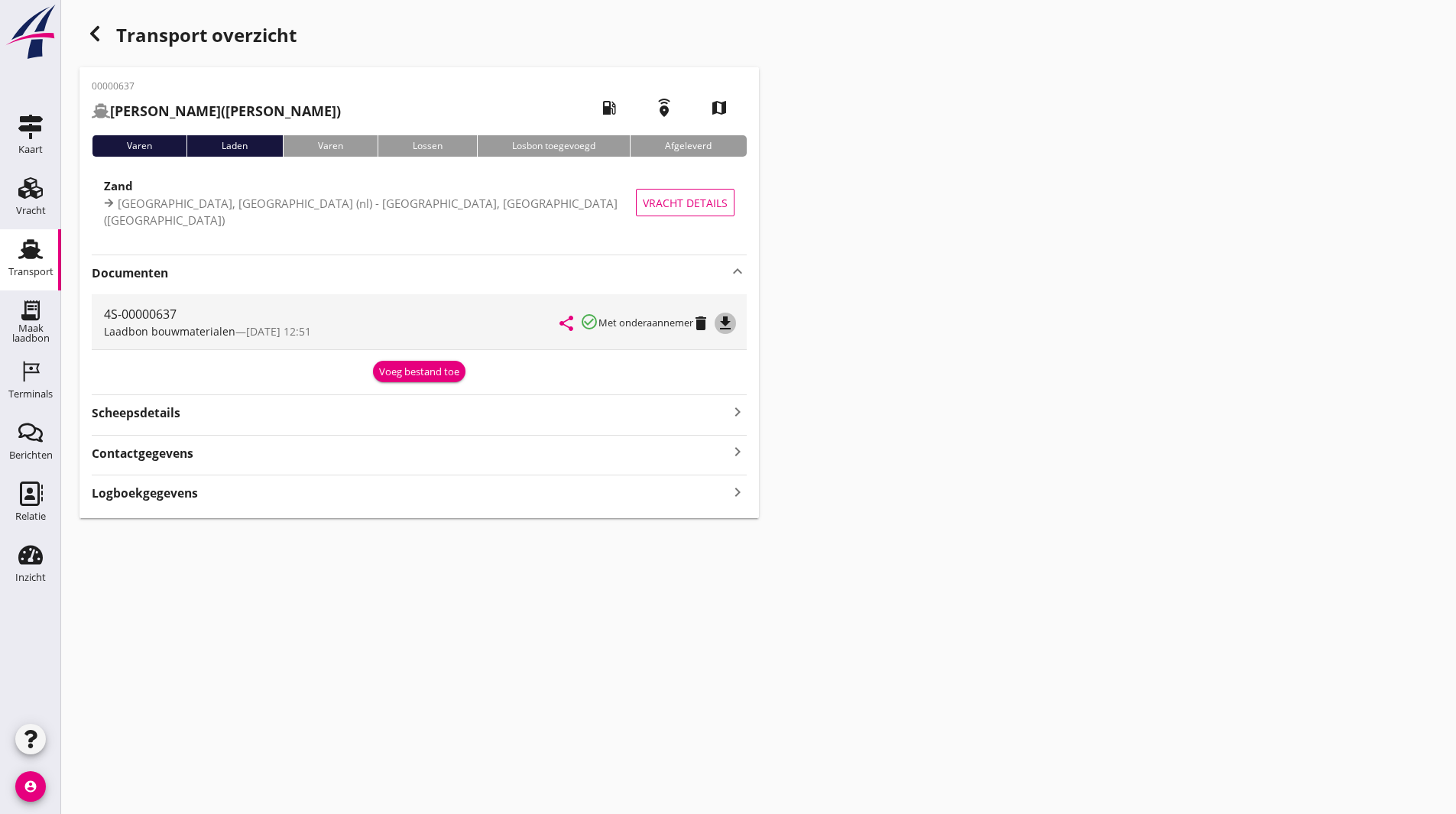
click at [724, 322] on icon "file_download" at bounding box center [724, 322] width 18 height 18
click at [85, 31] on div "button" at bounding box center [94, 33] width 31 height 31
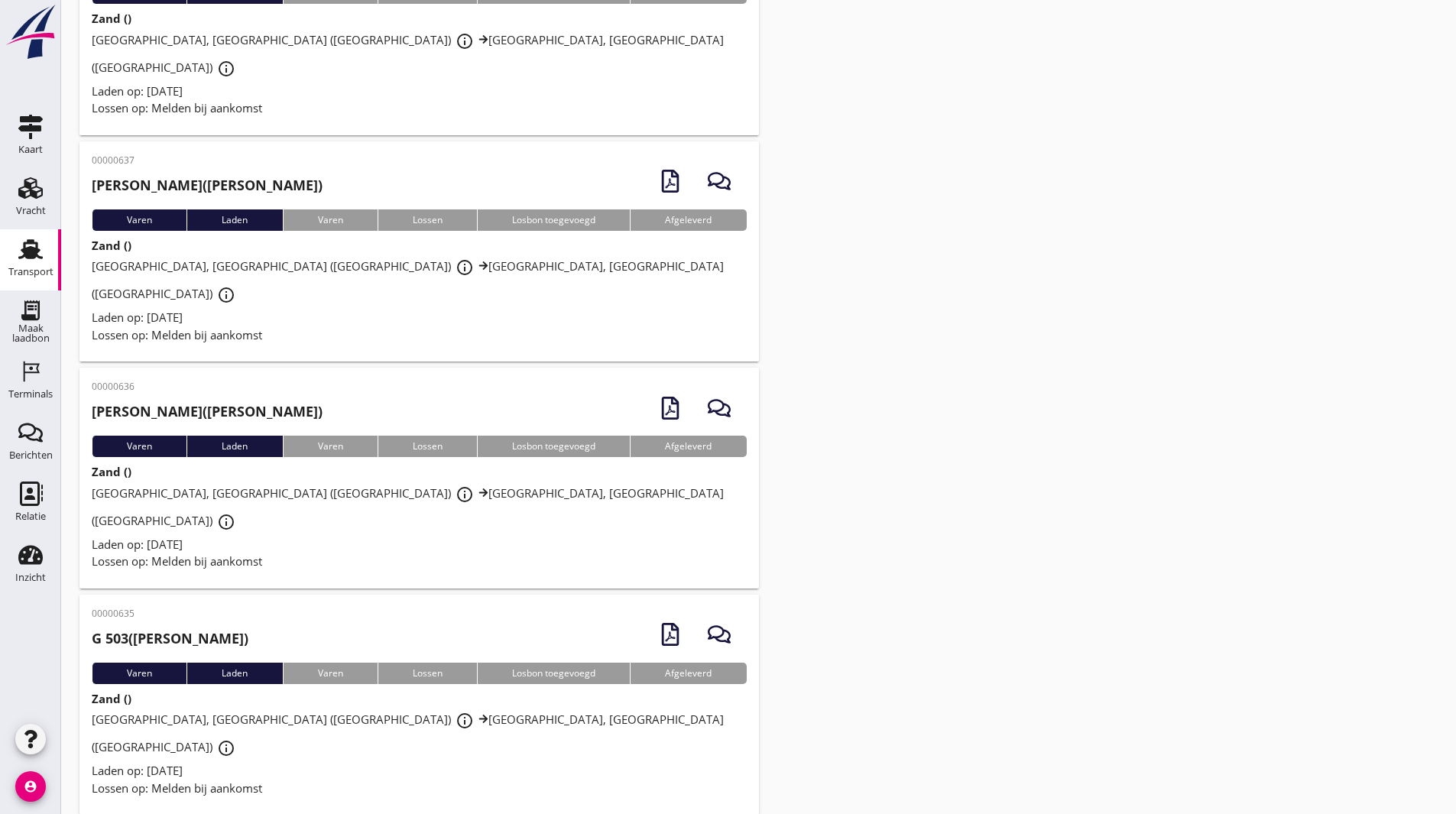
scroll to position [611, 0]
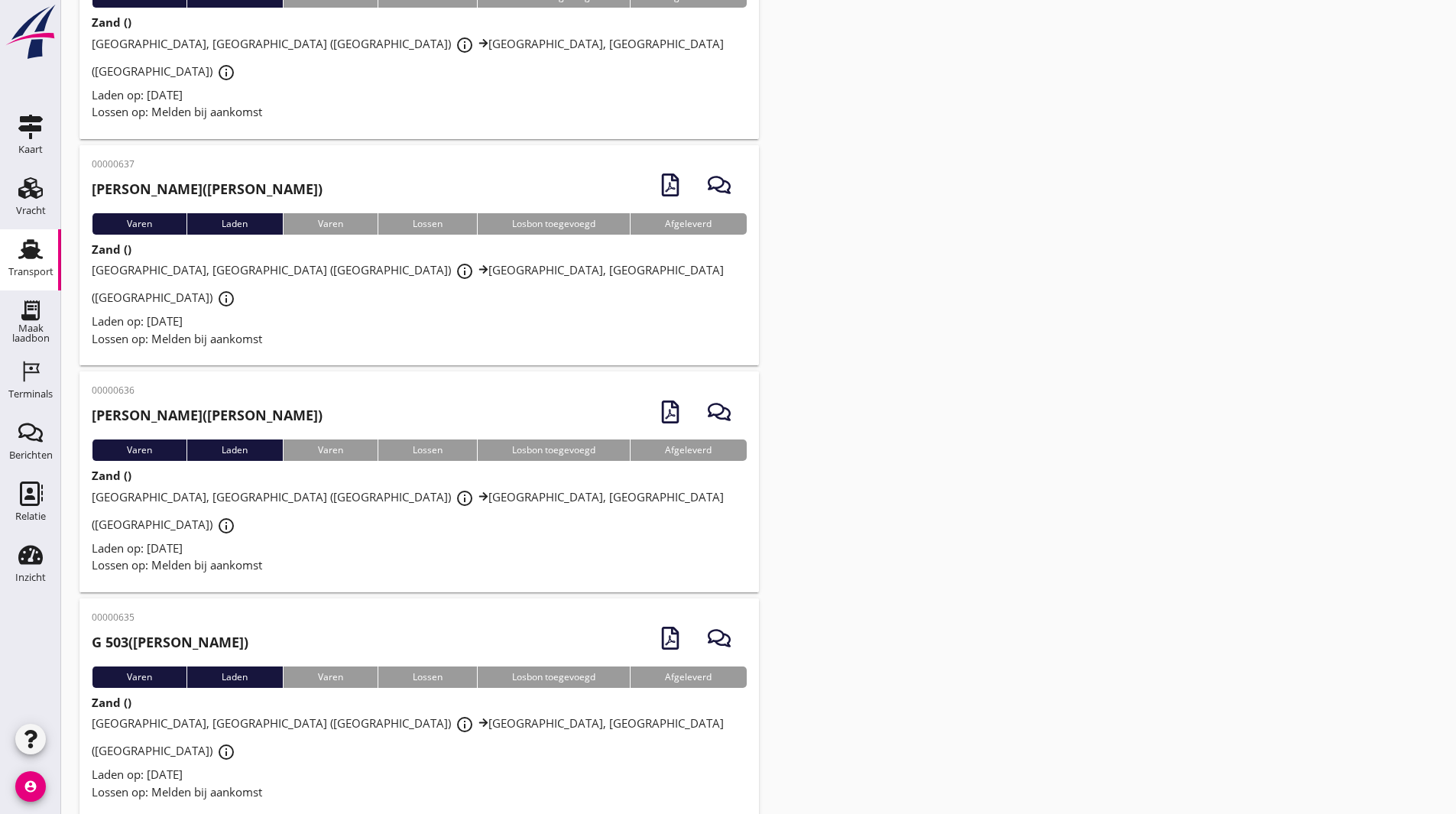
click at [311, 384] on div "00000636 [PERSON_NAME] ([PERSON_NAME][GEOGRAPHIC_DATA])" at bounding box center [419, 411] width 655 height 56
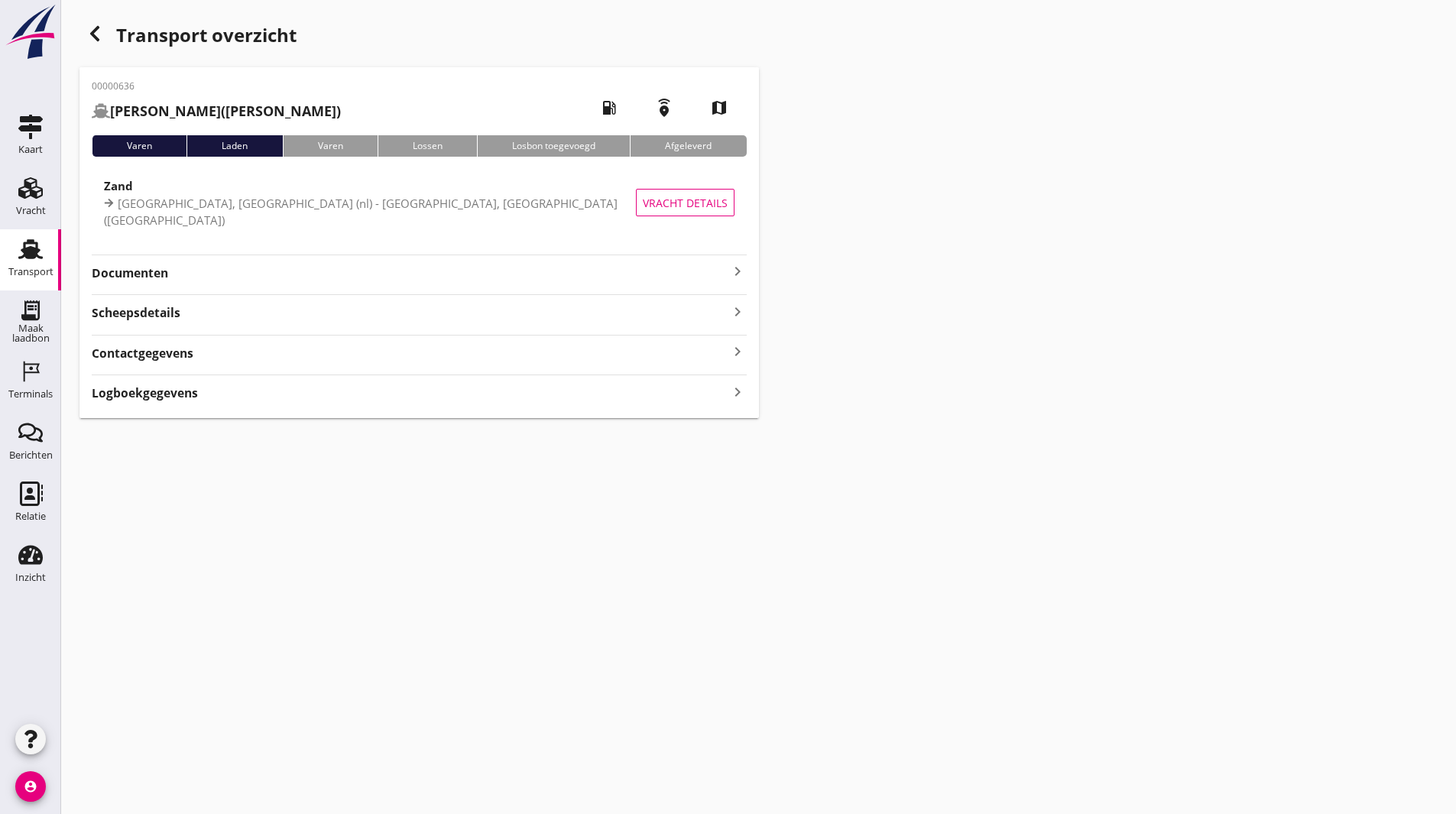
click at [168, 274] on strong "Documenten" at bounding box center [410, 273] width 636 height 17
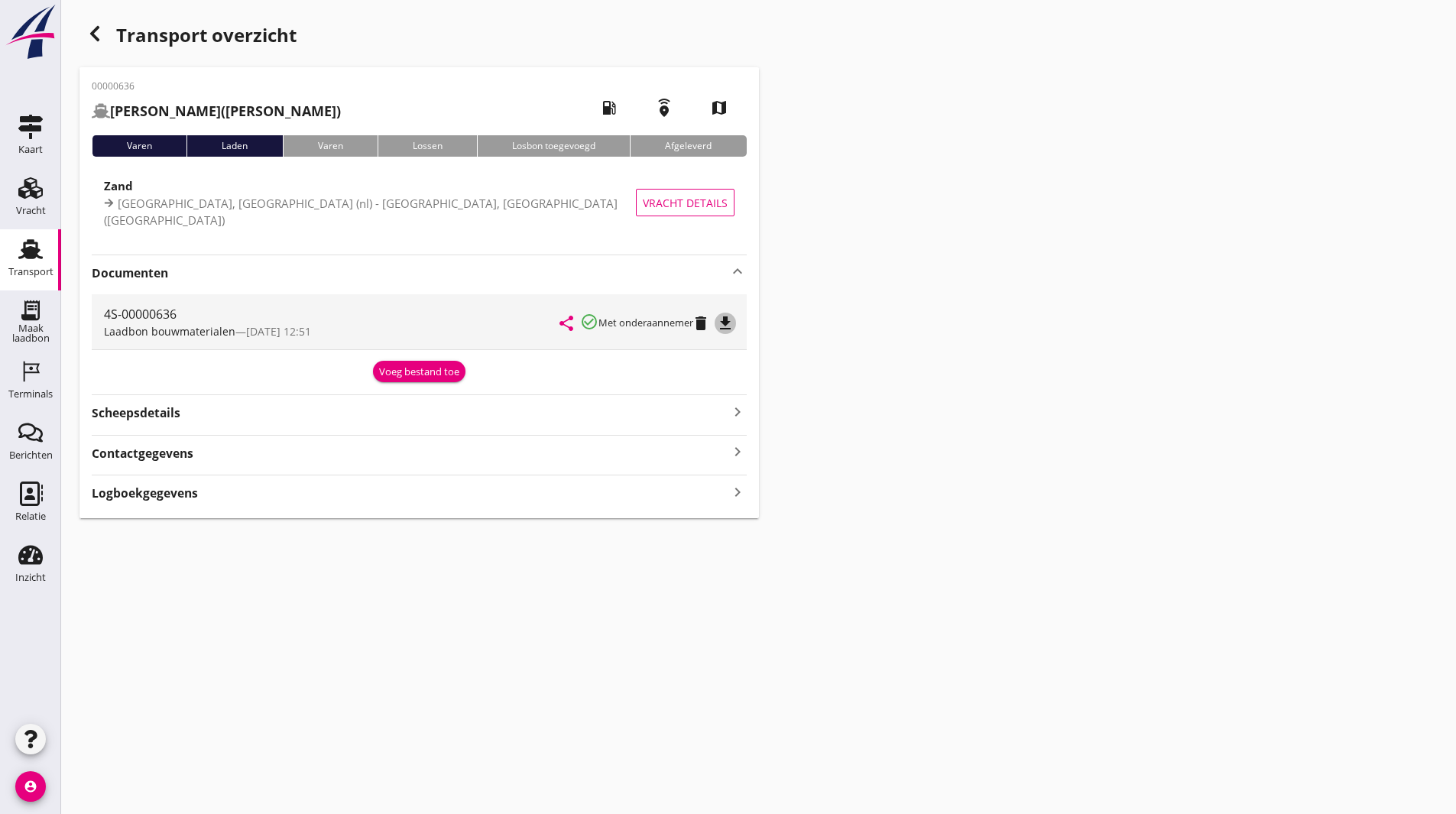
click at [730, 330] on icon "file_download" at bounding box center [724, 322] width 18 height 18
click at [107, 44] on div "Transport overzicht" at bounding box center [419, 36] width 680 height 37
click at [106, 40] on div "button" at bounding box center [94, 33] width 31 height 31
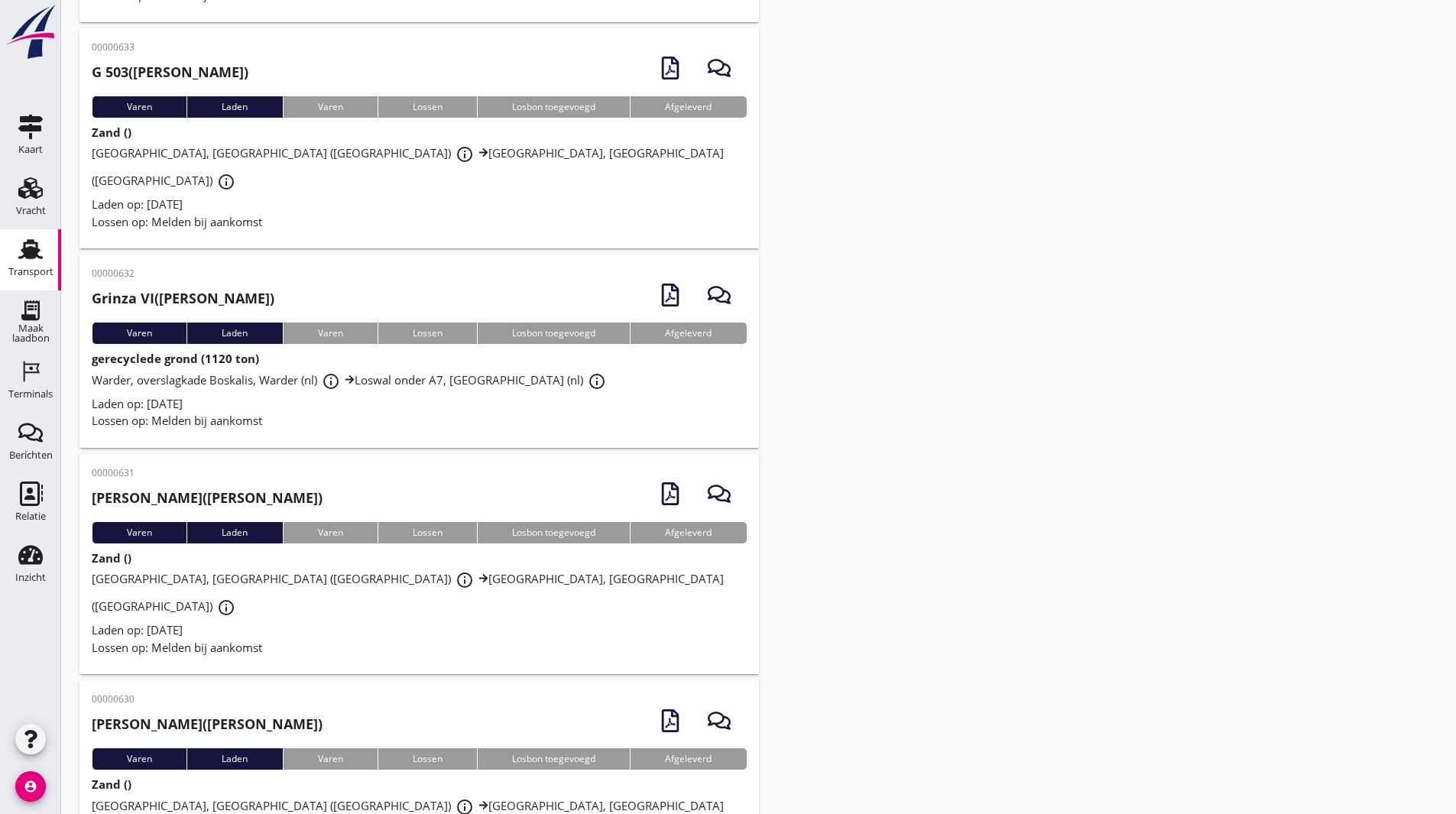
scroll to position [1729, 0]
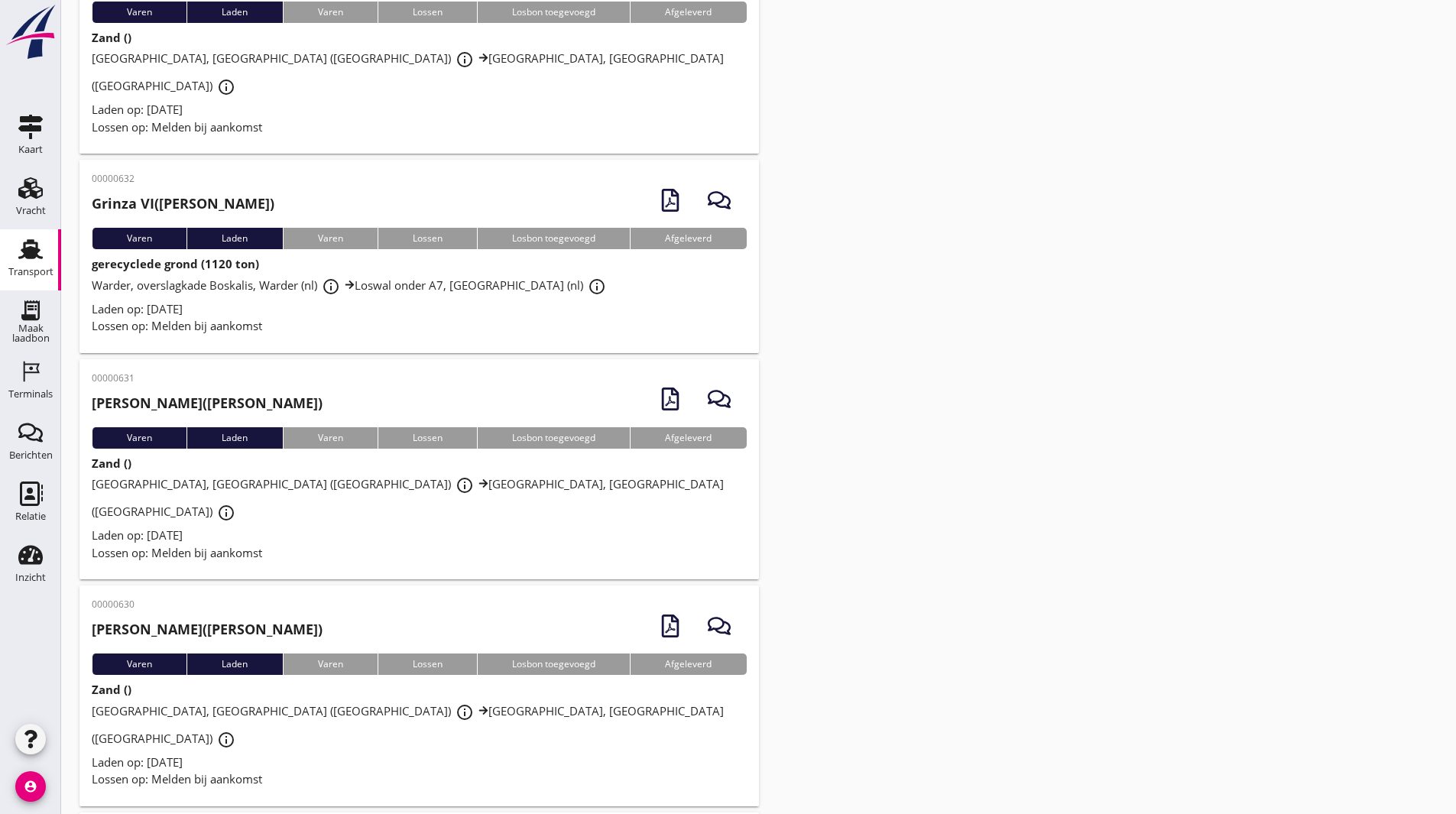
click at [336, 598] on div "00000630 [PERSON_NAME] ([PERSON_NAME])" at bounding box center [419, 625] width 655 height 56
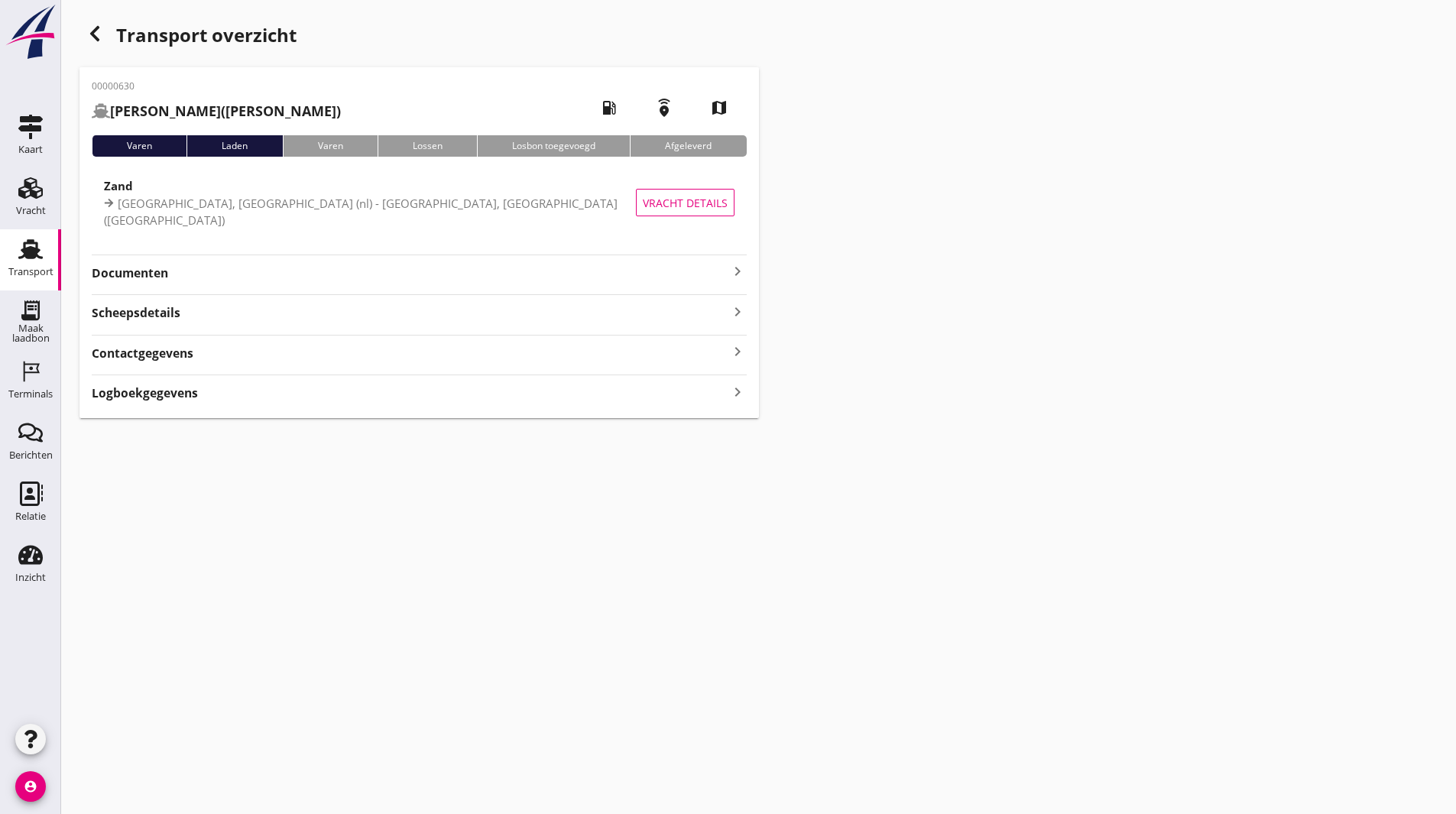
click at [190, 273] on strong "Documenten" at bounding box center [410, 273] width 636 height 17
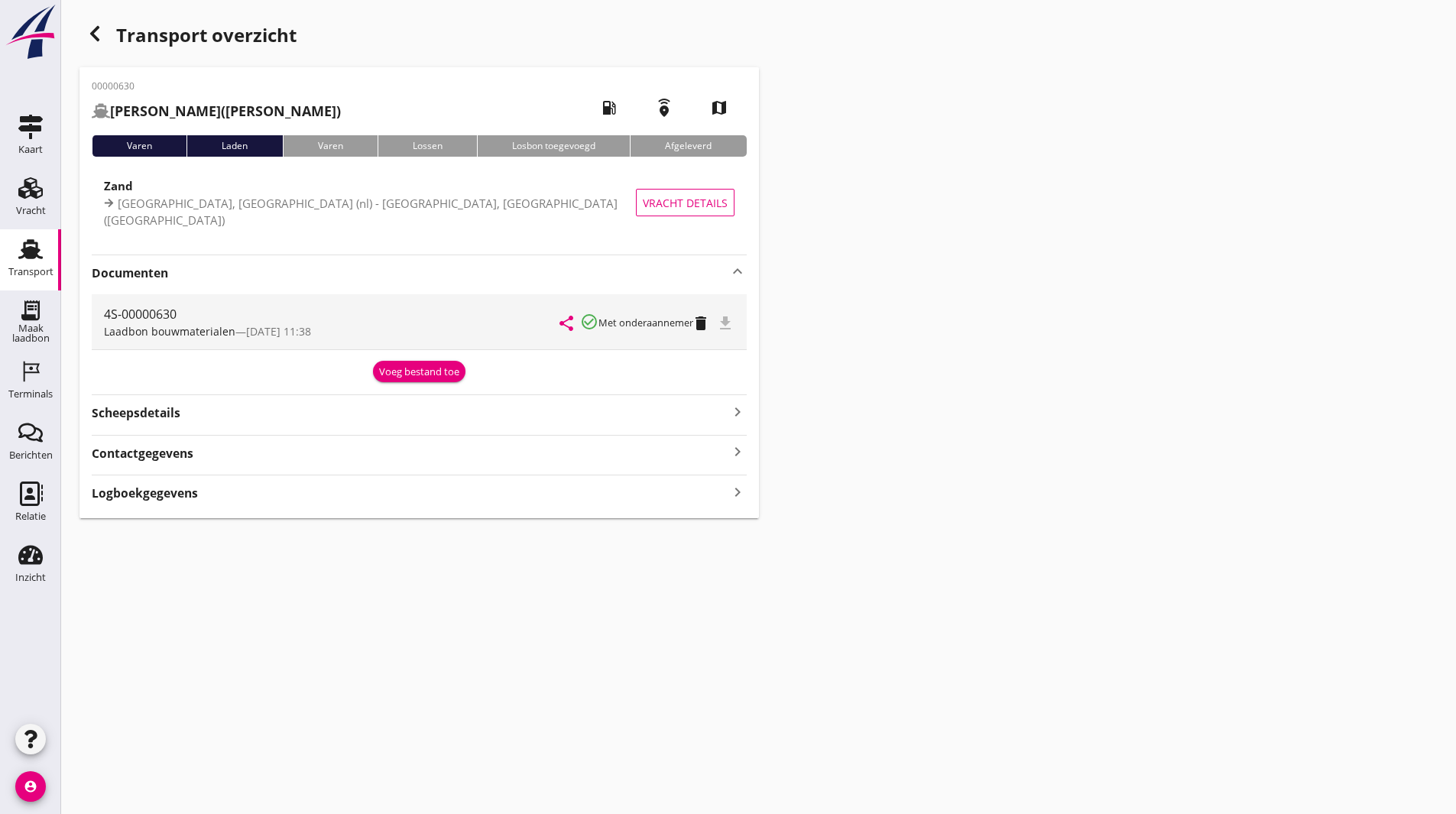
click at [726, 330] on div "file_download" at bounding box center [726, 321] width 15 height 18
click at [728, 328] on div "file_download" at bounding box center [726, 321] width 15 height 18
click at [730, 330] on div "file_download" at bounding box center [726, 321] width 15 height 18
click at [731, 330] on div "file_download" at bounding box center [726, 321] width 15 height 18
click at [732, 331] on div "file_download" at bounding box center [726, 321] width 15 height 18
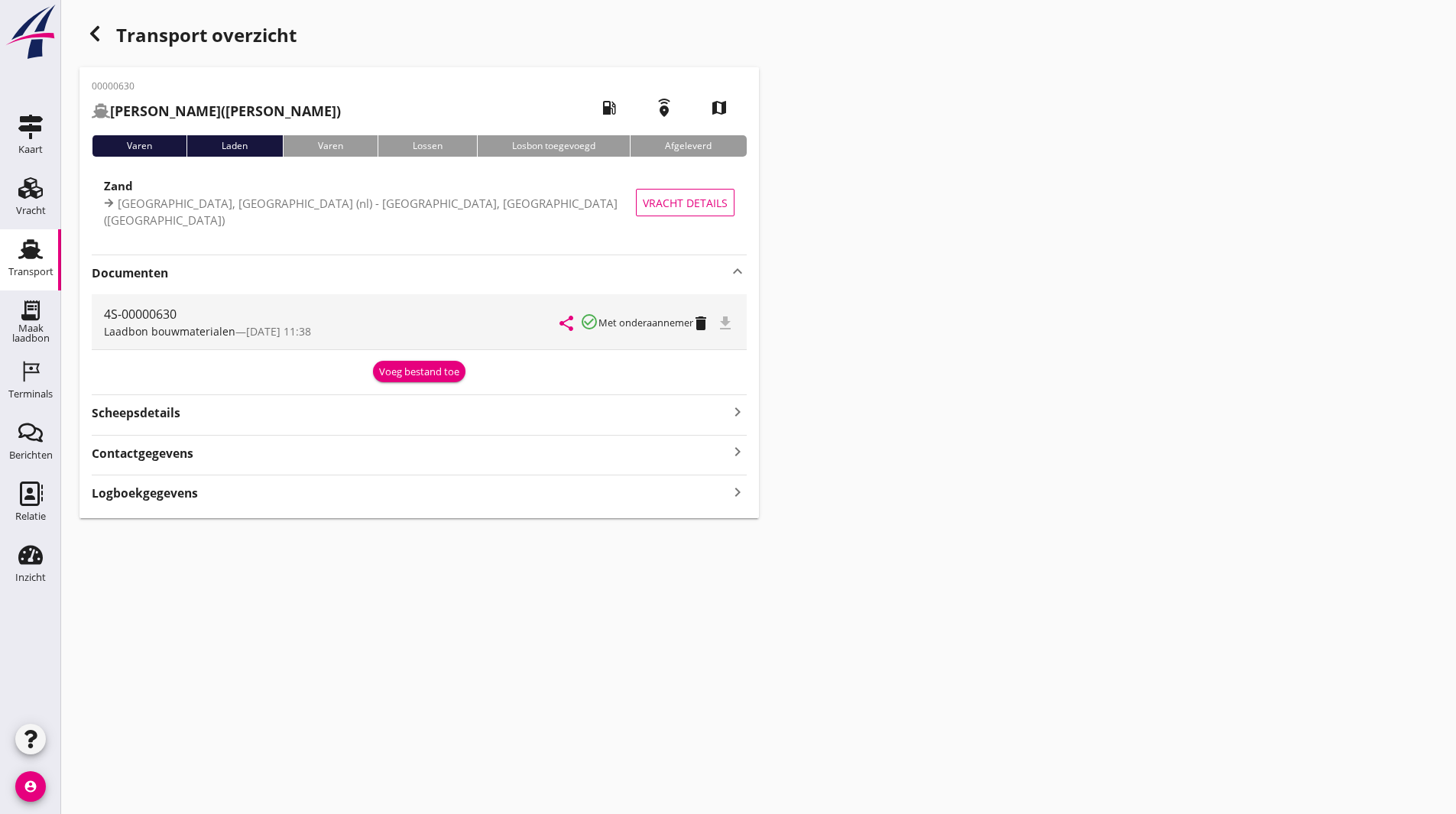
click at [589, 322] on icon "check_circle_outline" at bounding box center [588, 321] width 18 height 18
click at [565, 322] on icon "share" at bounding box center [566, 322] width 18 height 18
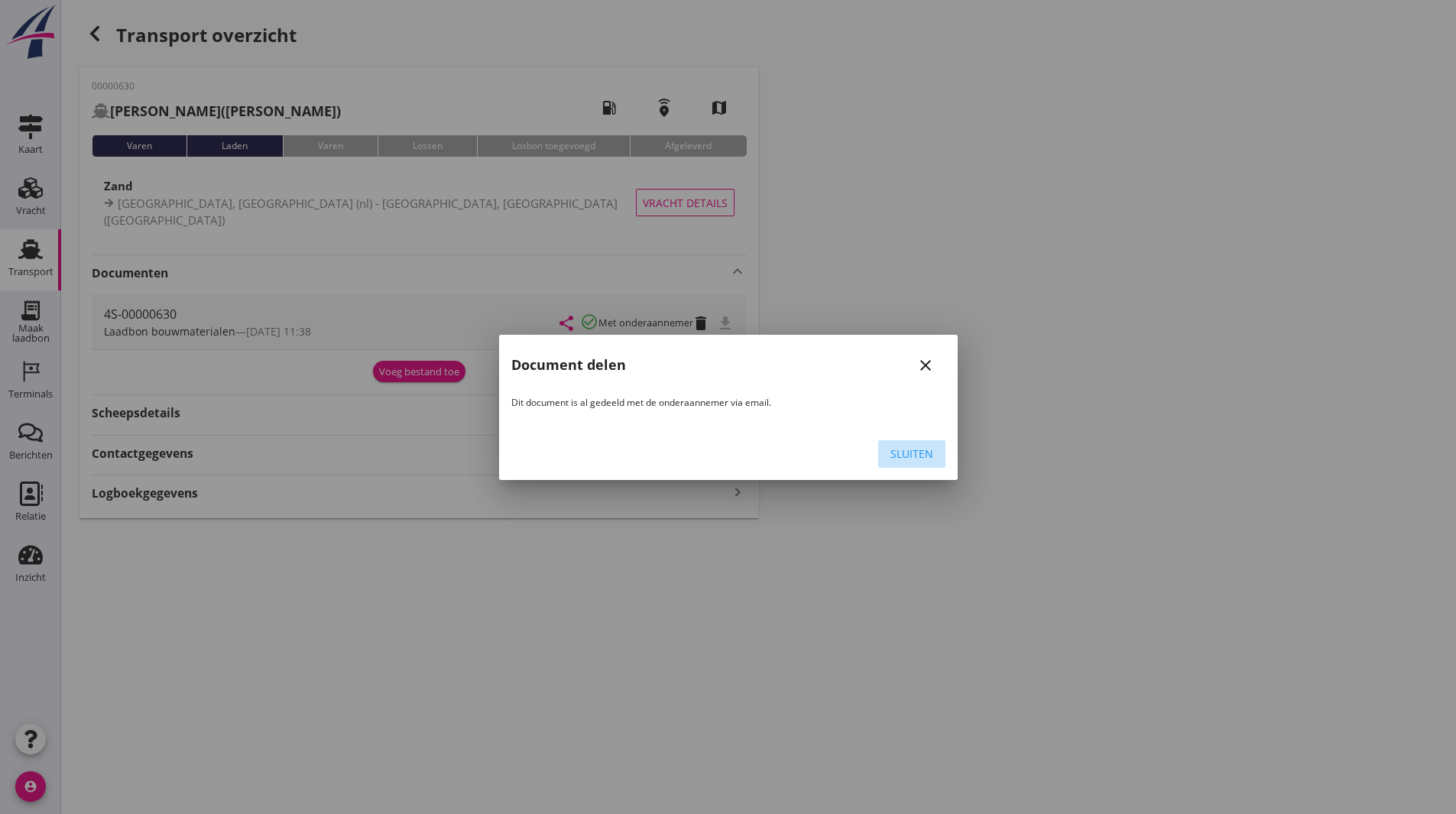
click at [900, 452] on div "Sluiten" at bounding box center [912, 453] width 42 height 16
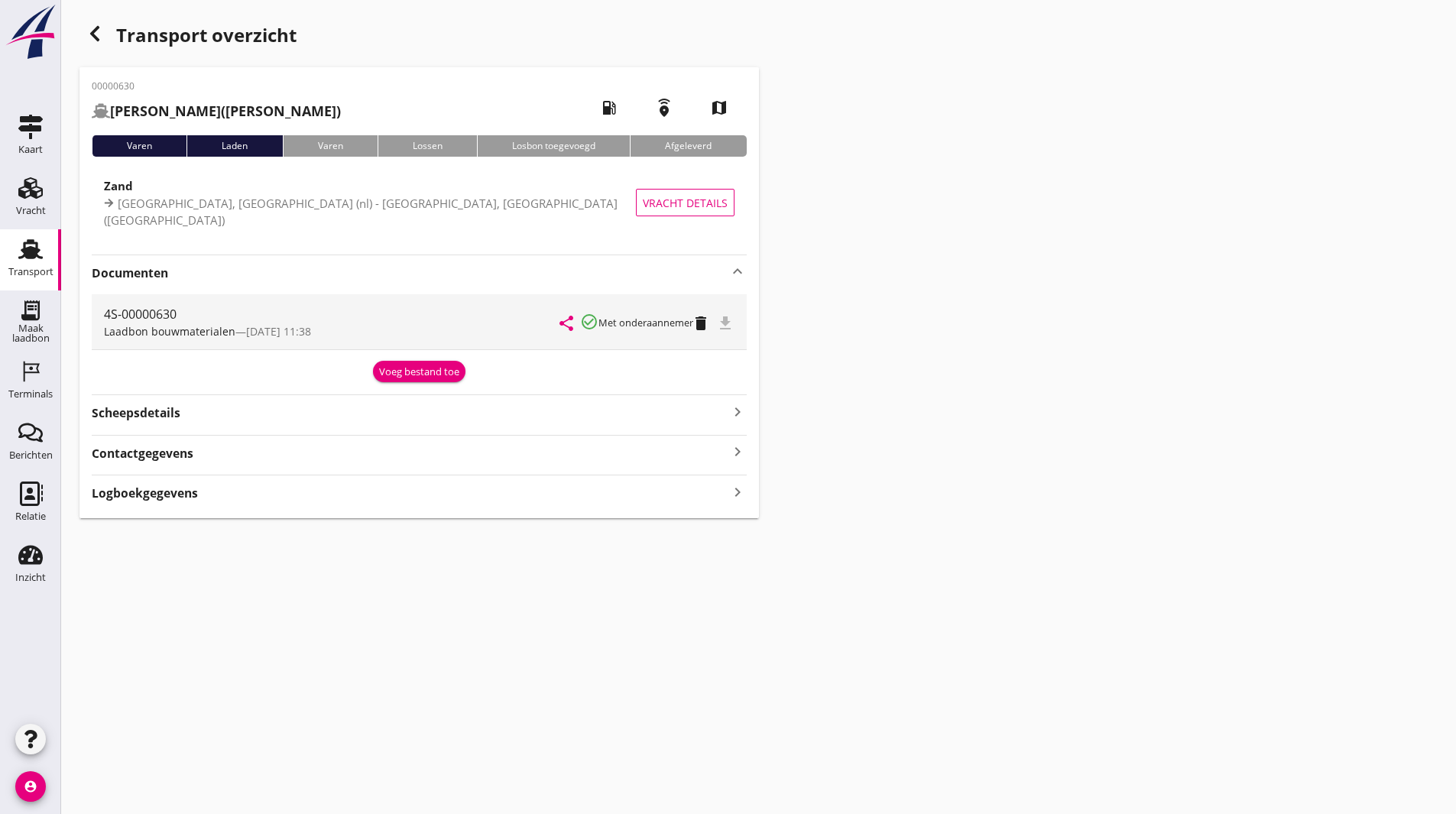
click at [731, 320] on div "file_download" at bounding box center [726, 321] width 15 height 18
click at [731, 321] on div "file_download" at bounding box center [726, 321] width 15 height 18
click at [728, 323] on div "file_download" at bounding box center [726, 321] width 15 height 18
click at [728, 323] on div "file_download" at bounding box center [726, 321] width 15 height 18
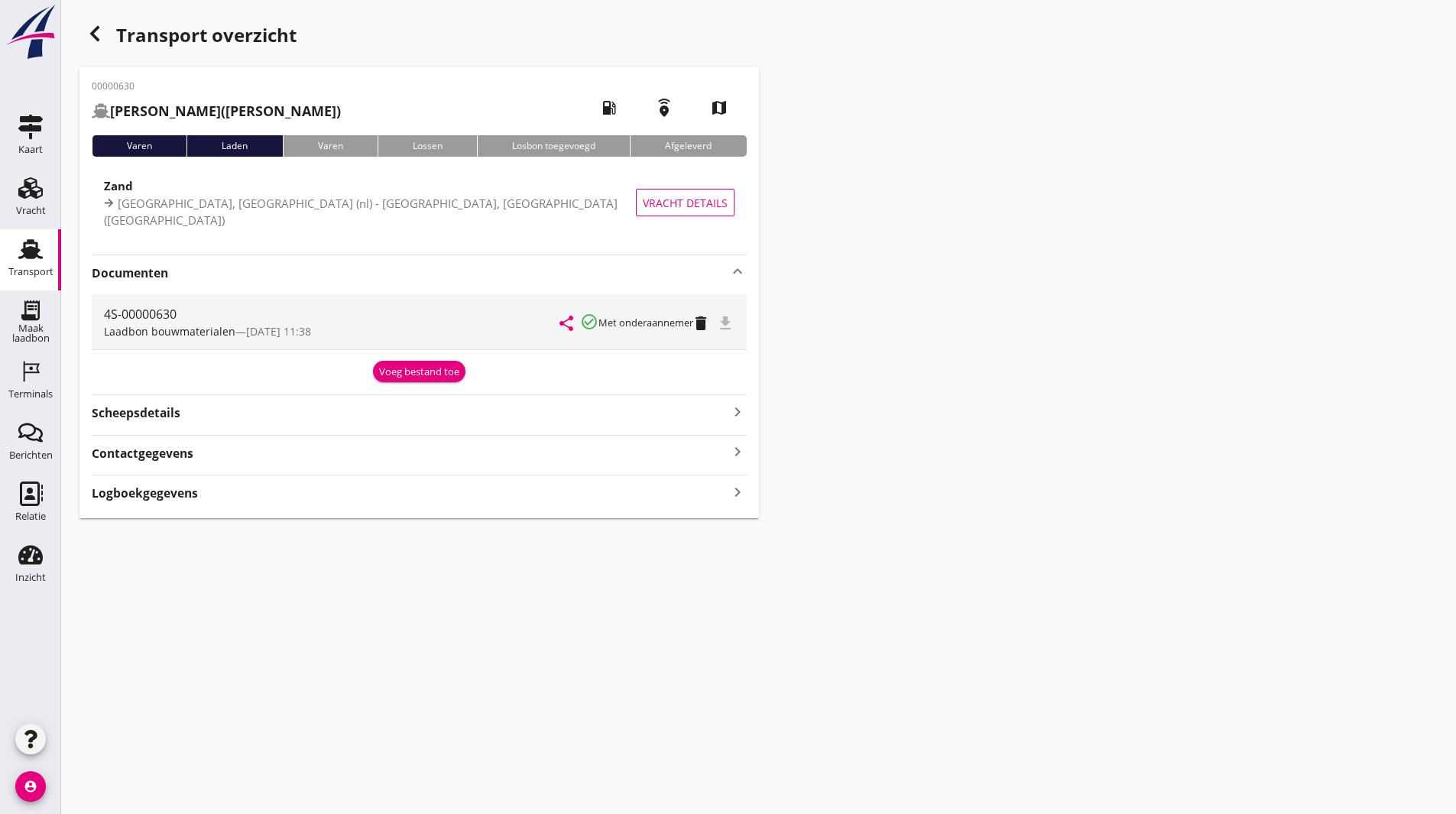
click at [728, 324] on div "file_download" at bounding box center [726, 321] width 15 height 18
drag, startPoint x: 730, startPoint y: 323, endPoint x: 733, endPoint y: 314, distance: 9.5
click at [732, 319] on div "file_download" at bounding box center [726, 321] width 15 height 18
click at [733, 314] on div "file_download" at bounding box center [726, 321] width 15 height 18
click at [730, 324] on div "file_download" at bounding box center [726, 321] width 15 height 18
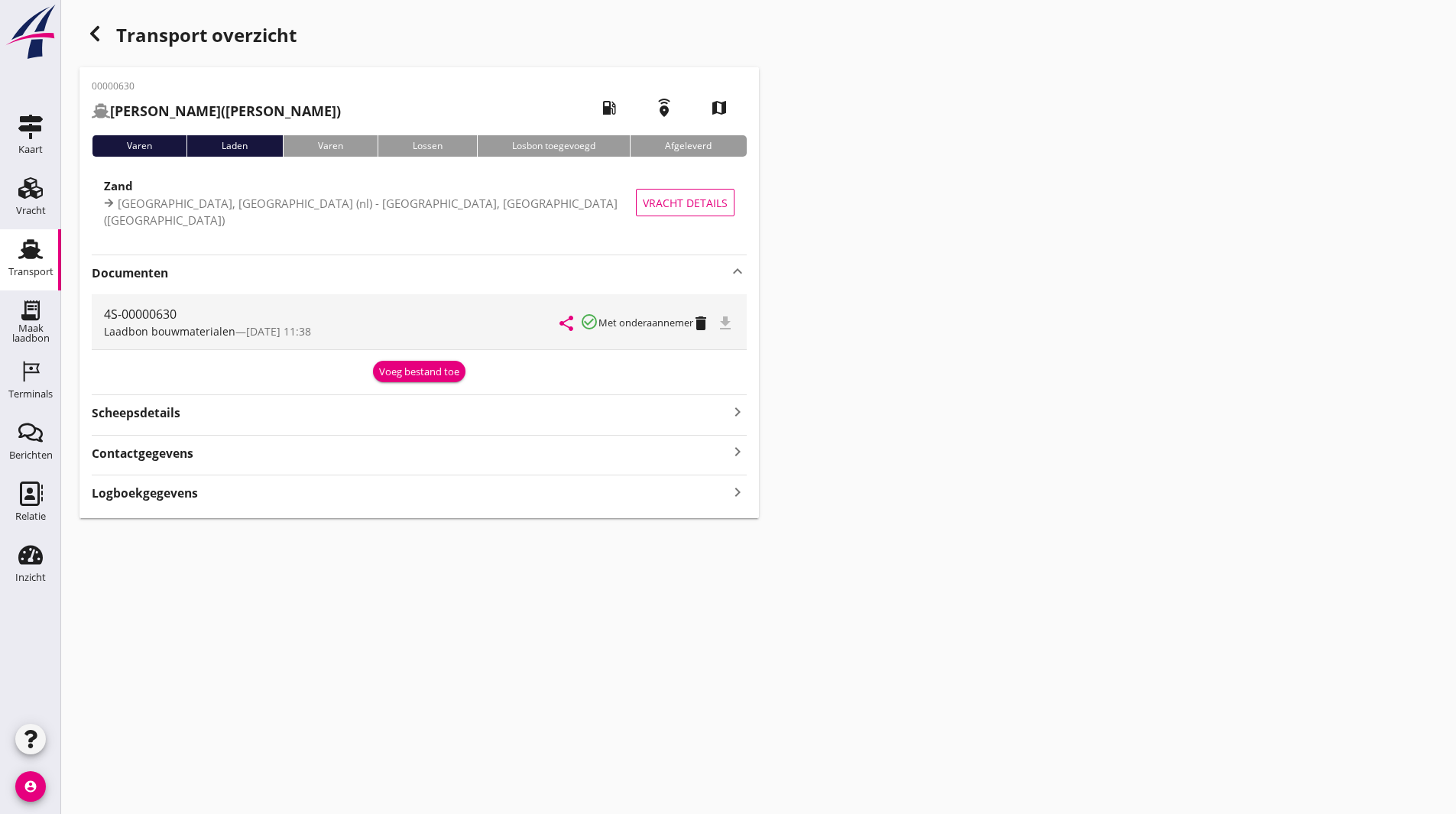
click at [730, 324] on div "file_download" at bounding box center [726, 321] width 15 height 18
click at [730, 325] on div "file_download" at bounding box center [726, 321] width 15 height 18
click at [90, 28] on icon "button" at bounding box center [94, 33] width 18 height 18
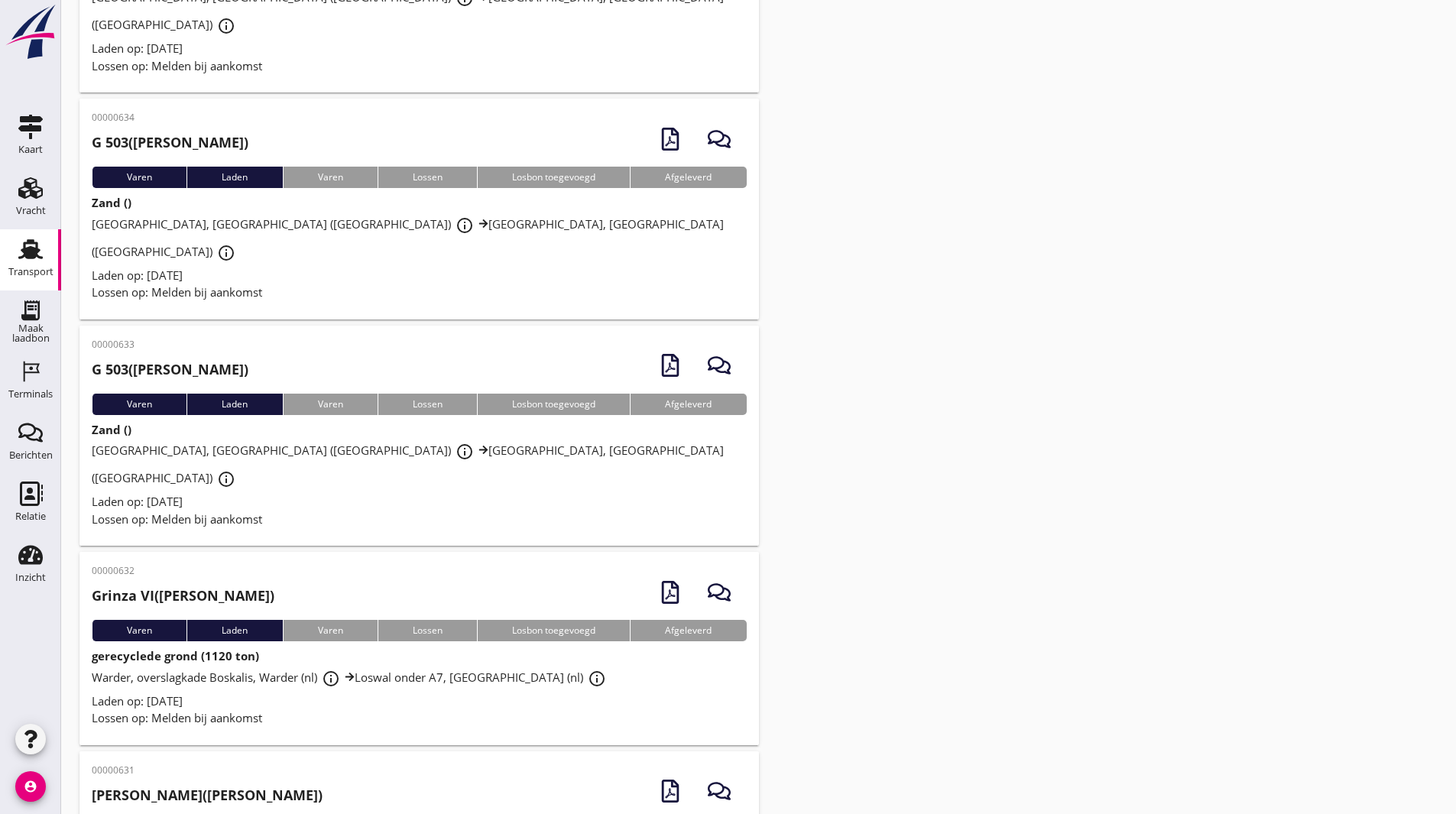
scroll to position [1347, 0]
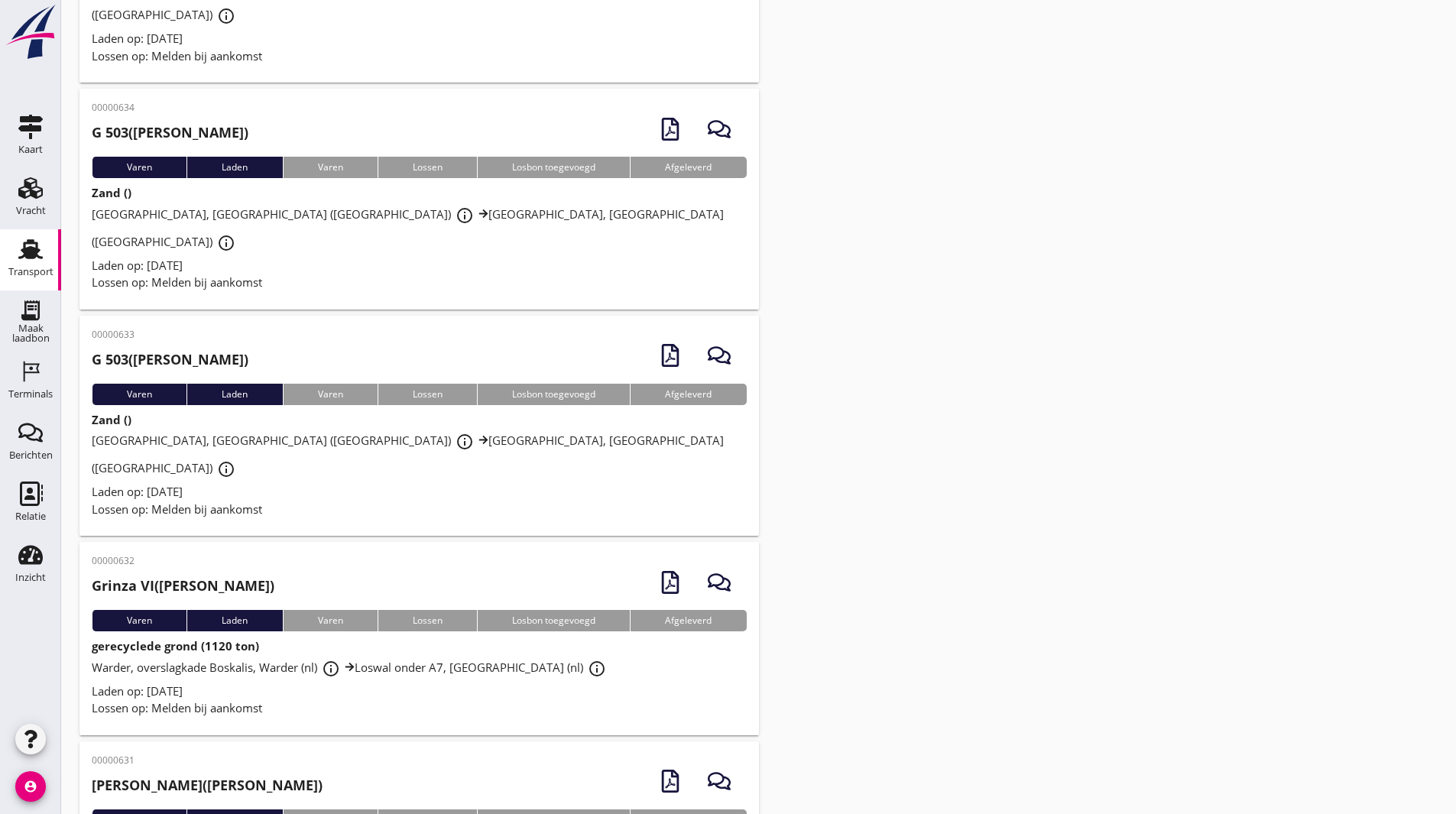
click at [355, 753] on div "00000631 [PERSON_NAME] ([PERSON_NAME])" at bounding box center [419, 781] width 655 height 56
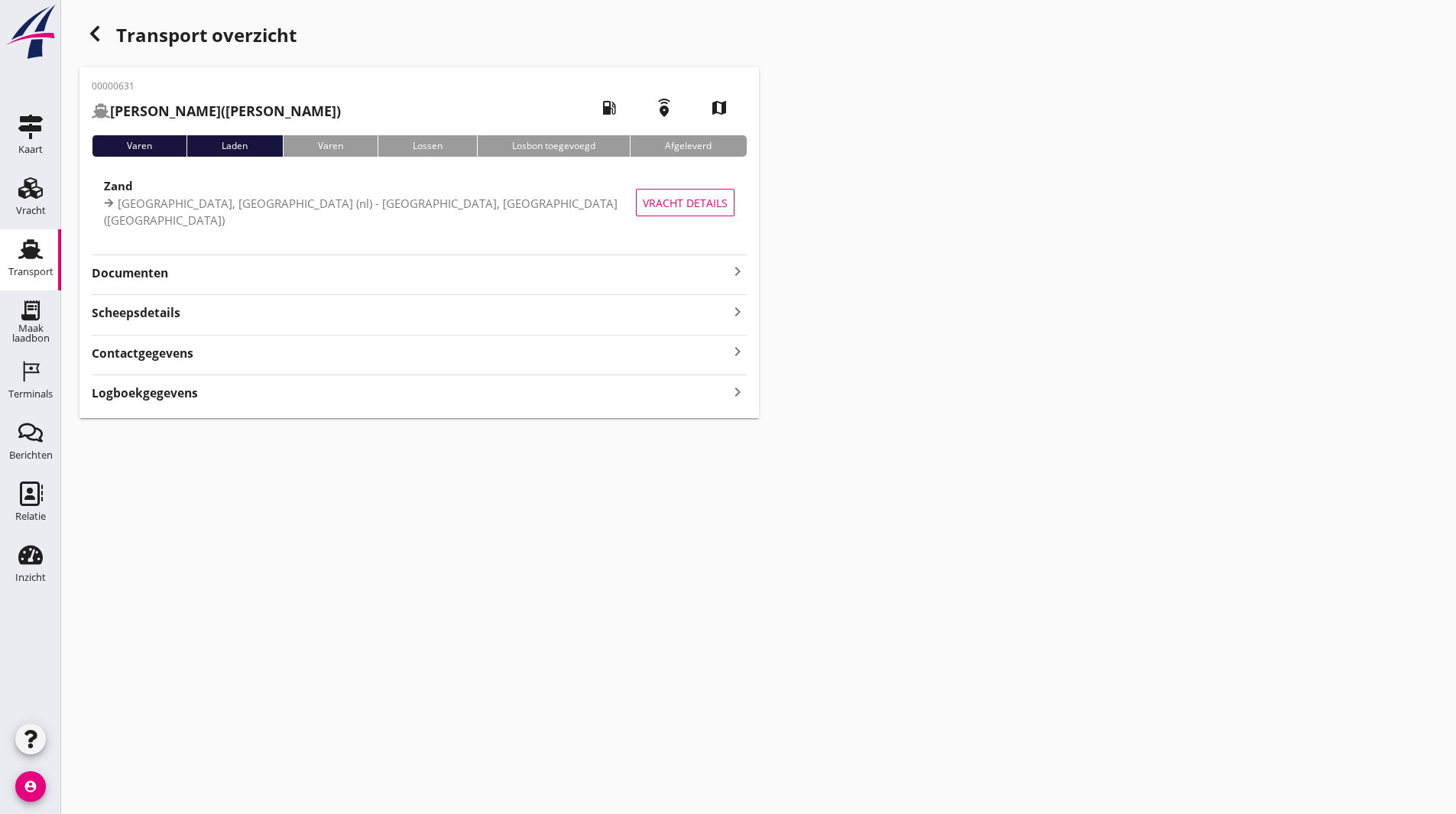
click at [216, 267] on strong "Documenten" at bounding box center [410, 273] width 636 height 17
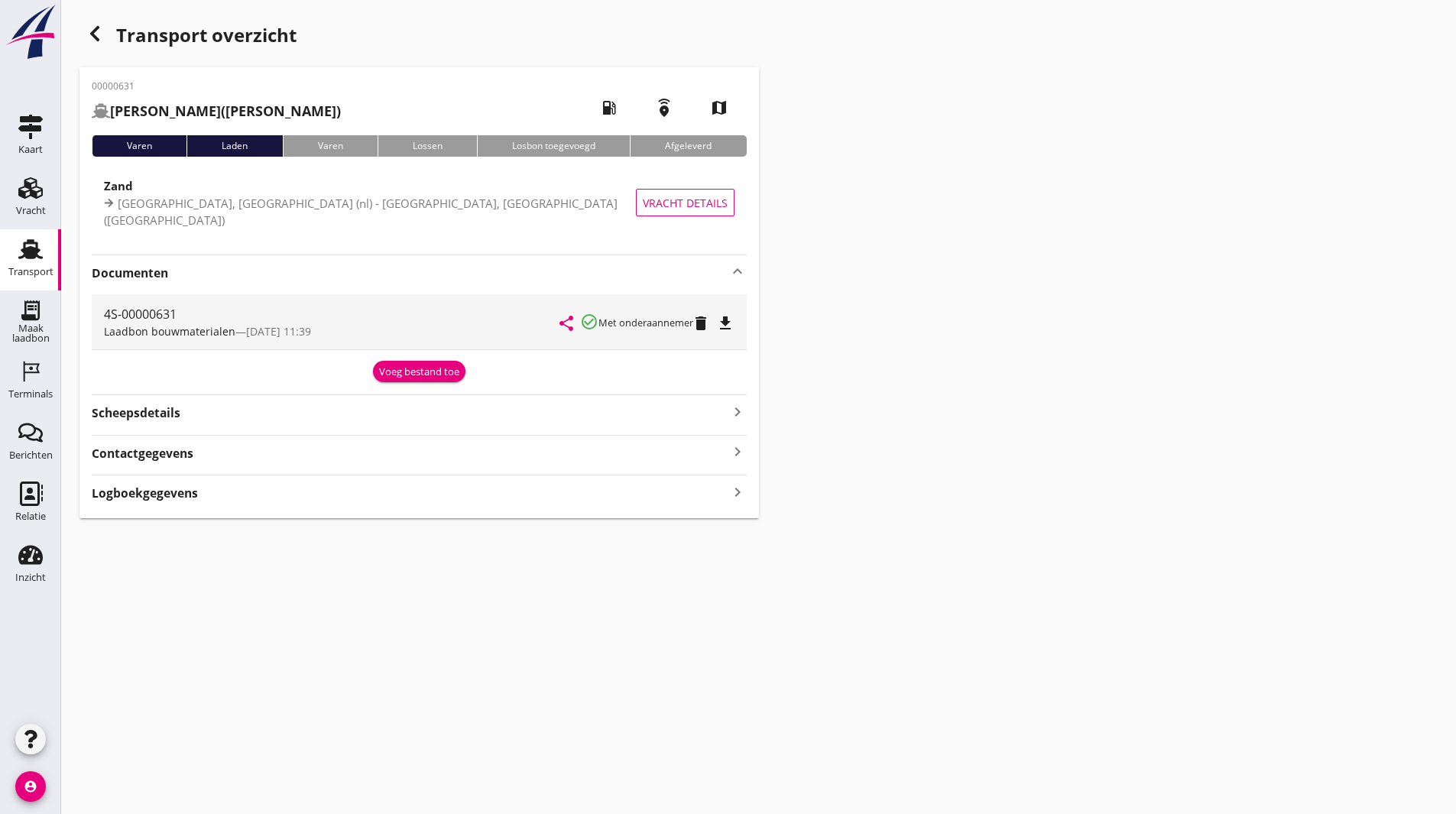
click at [99, 27] on icon "button" at bounding box center [94, 33] width 18 height 18
